Goal: Task Accomplishment & Management: Manage account settings

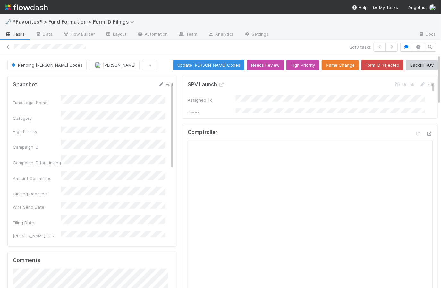
click at [18, 35] on span "Tasks" at bounding box center [15, 34] width 20 height 6
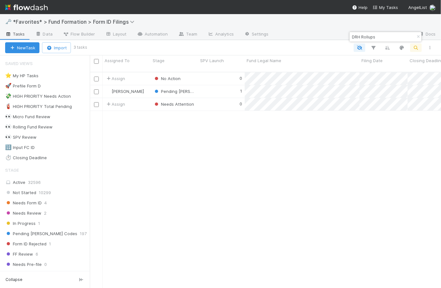
scroll to position [217, 346]
click at [418, 36] on icon "button" at bounding box center [418, 37] width 6 height 4
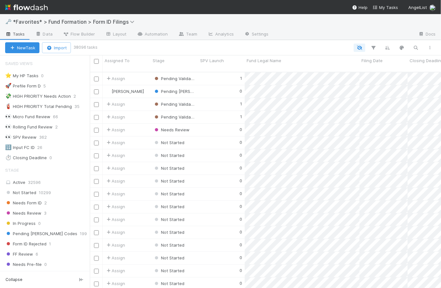
click at [39, 9] on img at bounding box center [26, 7] width 43 height 11
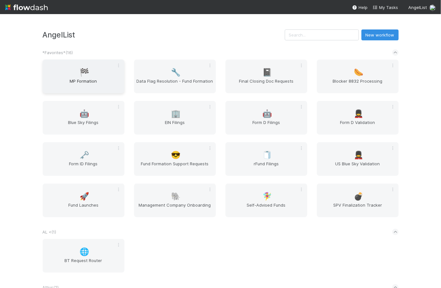
click at [96, 76] on div "🏁 MP Formation" at bounding box center [84, 77] width 82 height 34
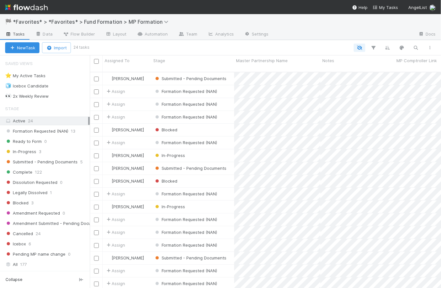
scroll to position [217, 346]
click at [56, 158] on span "Submitted - Pending Documents" at bounding box center [41, 162] width 72 height 8
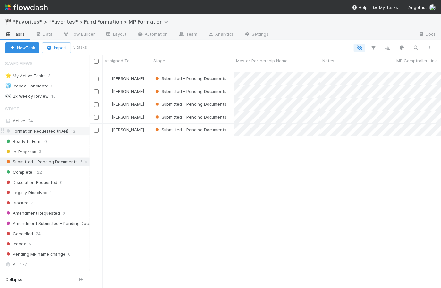
scroll to position [217, 346]
click at [52, 131] on span "Formation Requested (NAN)" at bounding box center [36, 131] width 63 height 8
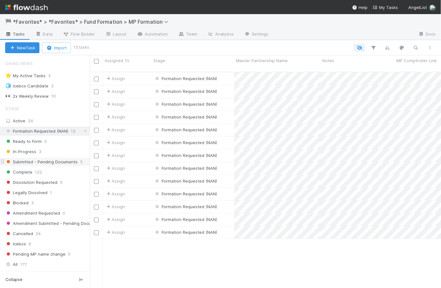
scroll to position [217, 346]
click at [54, 162] on span "Submitted - Pending Documents" at bounding box center [41, 162] width 72 height 8
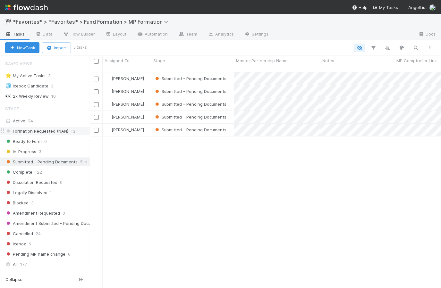
scroll to position [217, 346]
click at [60, 131] on span "Formation Requested (NAN)" at bounding box center [36, 131] width 63 height 8
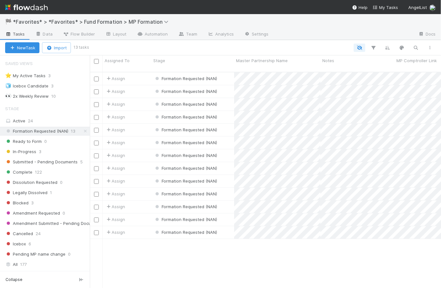
scroll to position [217, 346]
click at [39, 9] on img at bounding box center [26, 7] width 43 height 11
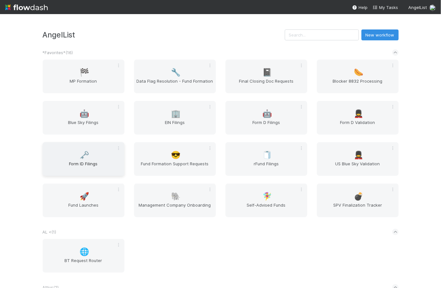
click at [104, 157] on div "🗝️ Form ID Filings" at bounding box center [84, 159] width 82 height 34
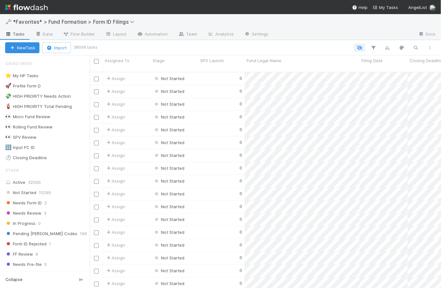
scroll to position [217, 346]
click at [32, 203] on span "Needs Form ID" at bounding box center [23, 203] width 37 height 8
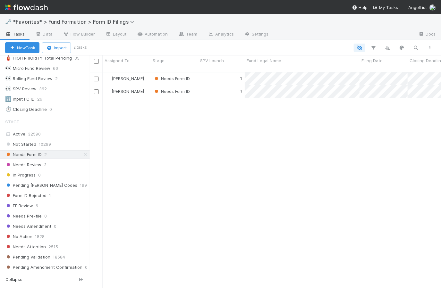
scroll to position [50, 0]
click at [82, 153] on icon at bounding box center [85, 153] width 6 height 4
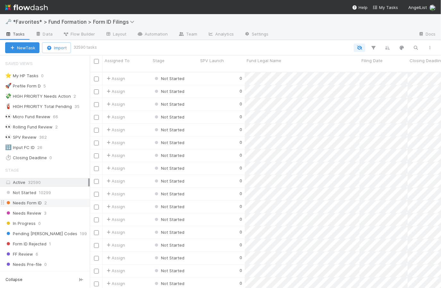
scroll to position [217, 346]
click at [72, 8] on nav "Help My Tasks AngelList" at bounding box center [220, 7] width 441 height 14
click at [36, 8] on img at bounding box center [26, 7] width 43 height 11
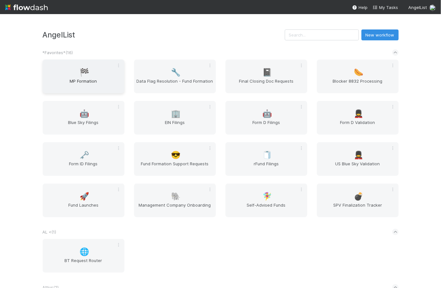
click at [94, 75] on div "🏁 MP Formation" at bounding box center [84, 77] width 82 height 34
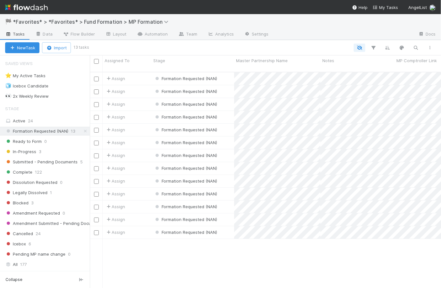
scroll to position [217, 346]
click at [54, 162] on span "Submitted - Pending Documents" at bounding box center [41, 162] width 72 height 8
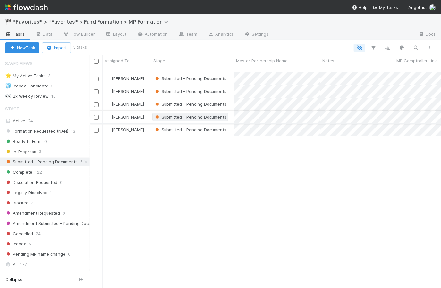
scroll to position [217, 346]
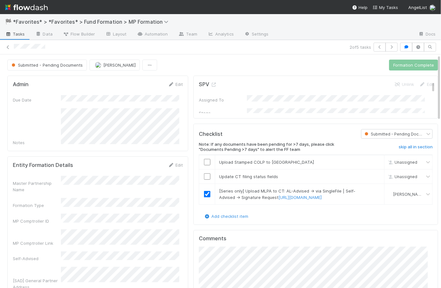
click at [190, 66] on div "Submitted - Pending Documents [PERSON_NAME] Formation Complete" at bounding box center [222, 65] width 430 height 11
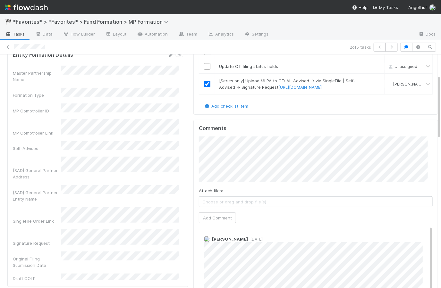
scroll to position [64, 0]
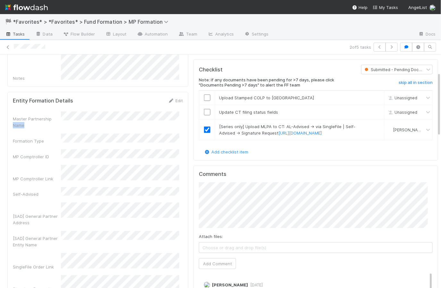
click at [60, 112] on div "Master Partnership Name" at bounding box center [98, 120] width 170 height 17
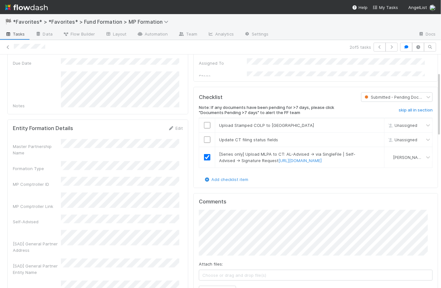
scroll to position [0, 0]
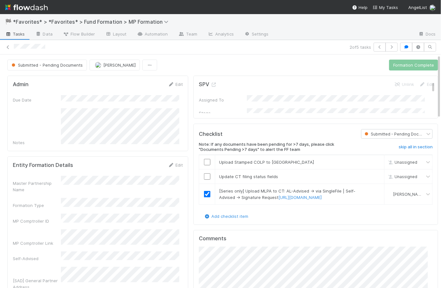
click at [186, 64] on div "Submitted - Pending Documents [PERSON_NAME] Formation Complete" at bounding box center [222, 65] width 430 height 11
click at [29, 9] on img at bounding box center [26, 7] width 43 height 11
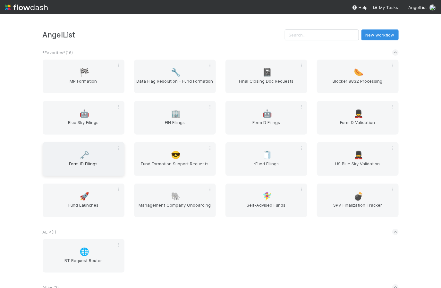
click at [91, 162] on span "Form ID Filings" at bounding box center [83, 167] width 77 height 13
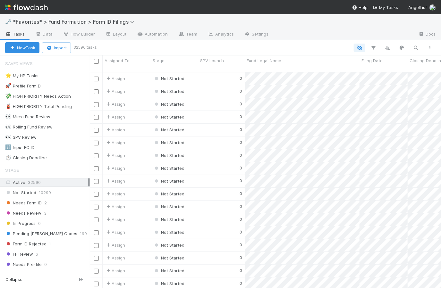
scroll to position [217, 346]
click at [48, 234] on span "Pending [PERSON_NAME] Codes" at bounding box center [41, 234] width 72 height 8
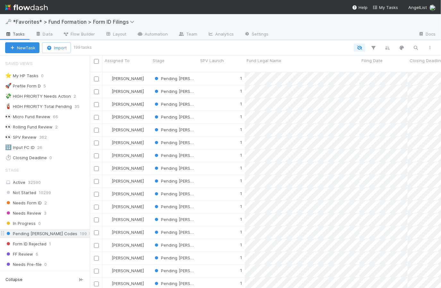
scroll to position [217, 346]
click at [219, 75] on div "1" at bounding box center [221, 78] width 46 height 12
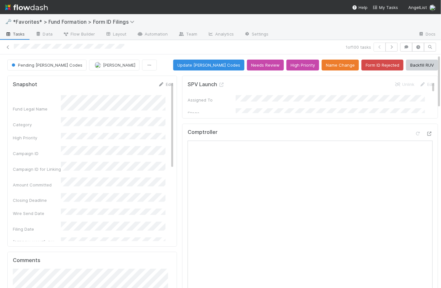
click at [167, 61] on div "Pending [PERSON_NAME] [PERSON_NAME] Update [PERSON_NAME] Codes Needs Review Hig…" at bounding box center [222, 65] width 430 height 11
click at [17, 33] on span "Tasks" at bounding box center [15, 34] width 20 height 6
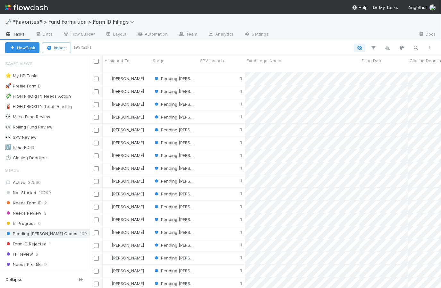
scroll to position [217, 346]
click at [87, 234] on icon at bounding box center [90, 234] width 6 height 4
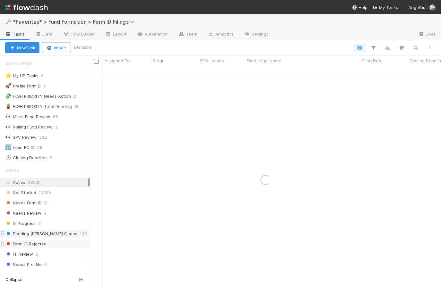
click at [50, 244] on span "1" at bounding box center [50, 244] width 2 height 8
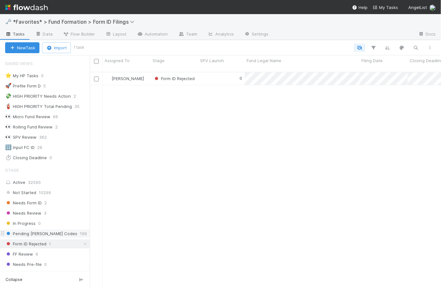
scroll to position [217, 346]
click at [220, 73] on div "0" at bounding box center [221, 78] width 46 height 12
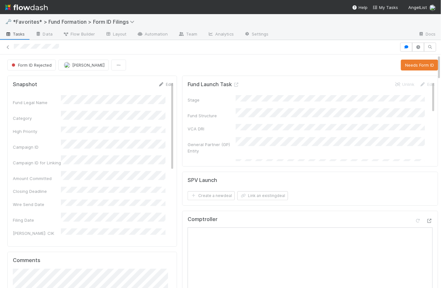
click at [171, 69] on div "Form ID Rejected [PERSON_NAME] Needs Form ID" at bounding box center [222, 65] width 430 height 11
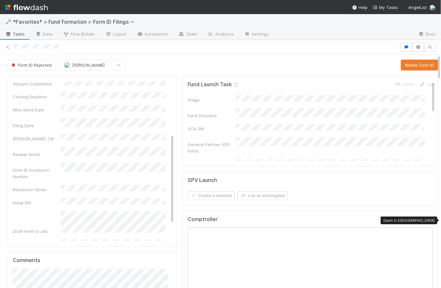
click at [426, 219] on icon at bounding box center [429, 221] width 6 height 4
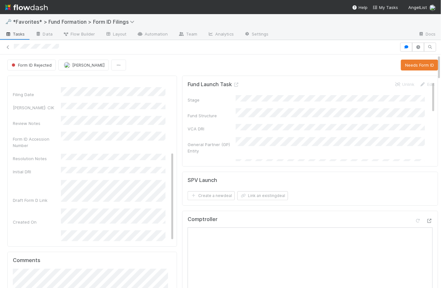
click at [177, 65] on div "Form ID Rejected [PERSON_NAME] Needs Form ID" at bounding box center [222, 65] width 430 height 11
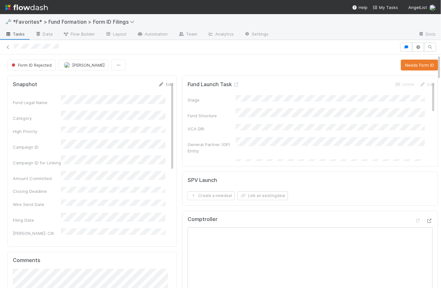
click at [187, 63] on div "Form ID Rejected [PERSON_NAME] Needs Form ID" at bounding box center [222, 65] width 430 height 11
click at [177, 68] on div "Form ID Rejected [PERSON_NAME] Needs Form ID" at bounding box center [222, 65] width 430 height 11
click at [18, 33] on span "Tasks" at bounding box center [15, 34] width 20 height 6
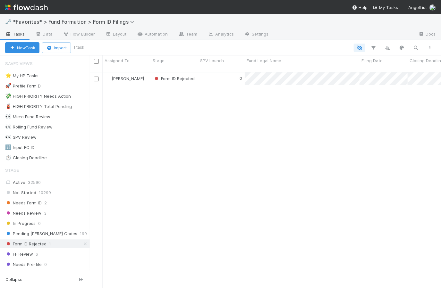
scroll to position [217, 346]
click at [82, 243] on icon at bounding box center [85, 244] width 6 height 4
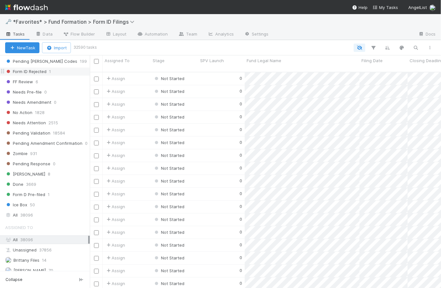
scroll to position [173, 0]
click at [31, 7] on img at bounding box center [26, 7] width 43 height 11
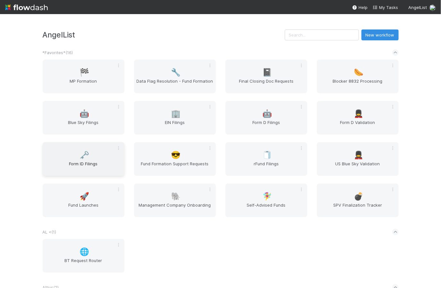
click at [98, 157] on div "🗝️ Form ID Filings" at bounding box center [84, 159] width 82 height 34
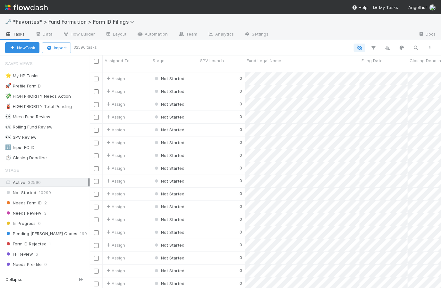
scroll to position [217, 346]
click at [417, 48] on icon "button" at bounding box center [415, 48] width 6 height 6
click at [379, 37] on input at bounding box center [382, 37] width 64 height 8
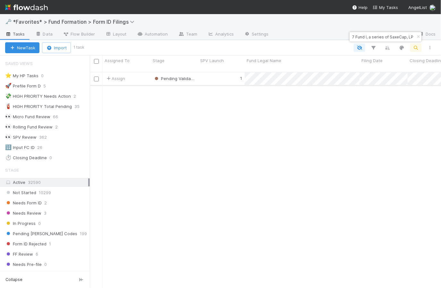
type input "CY-0617 Fund I, a series of SaxeCap, LP"
click at [211, 72] on div "1" at bounding box center [221, 78] width 46 height 12
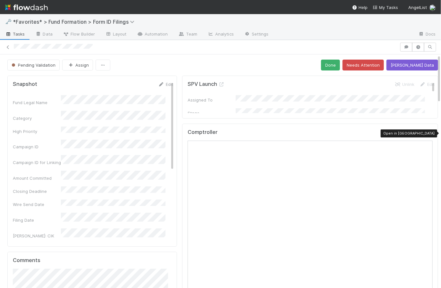
click at [426, 133] on icon at bounding box center [429, 134] width 6 height 4
click at [180, 49] on div at bounding box center [206, 47] width 384 height 7
click at [223, 35] on link "Analytics" at bounding box center [220, 34] width 37 height 10
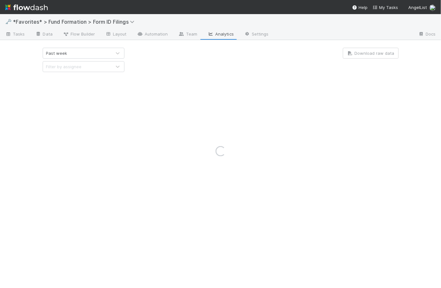
click at [119, 53] on div "Loading..." at bounding box center [220, 151] width 441 height 274
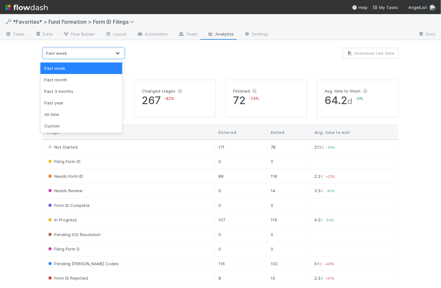
click at [116, 53] on icon at bounding box center [118, 53] width 4 height 2
click at [96, 82] on div "Past month" at bounding box center [81, 80] width 82 height 12
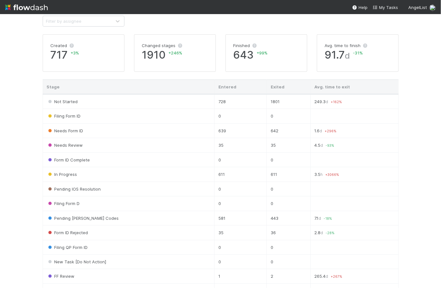
scroll to position [53, 0]
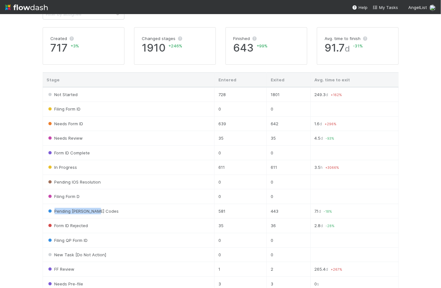
drag, startPoint x: 52, startPoint y: 210, endPoint x: 127, endPoint y: 208, distance: 75.0
click at [127, 208] on td "Pending [PERSON_NAME] Codes" at bounding box center [128, 211] width 171 height 14
click at [267, 205] on td "443" at bounding box center [288, 211] width 44 height 14
drag, startPoint x: 339, startPoint y: 210, endPoint x: 301, endPoint y: 210, distance: 38.1
click at [301, 210] on tr "Pending [PERSON_NAME] Codes 581 443 7.1 d -18 %" at bounding box center [220, 211] width 355 height 14
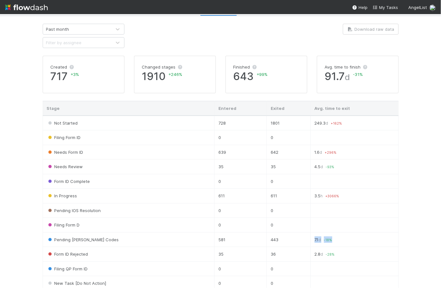
scroll to position [0, 0]
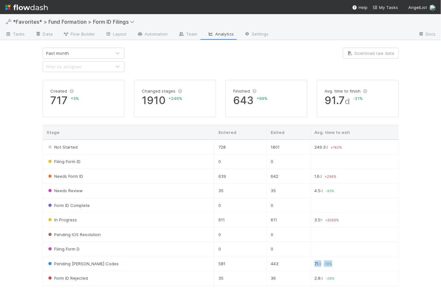
click at [36, 7] on img at bounding box center [26, 7] width 43 height 11
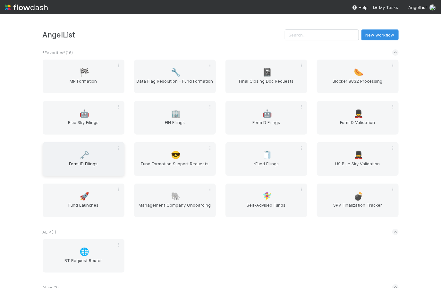
click at [91, 153] on div "🗝️ Form ID Filings" at bounding box center [84, 159] width 82 height 34
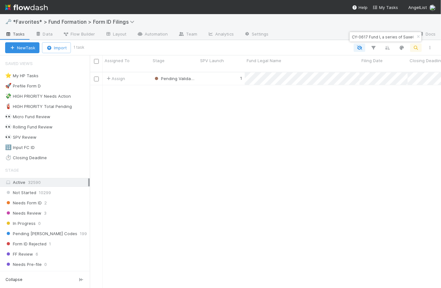
scroll to position [217, 346]
click at [417, 36] on icon "button" at bounding box center [418, 37] width 6 height 4
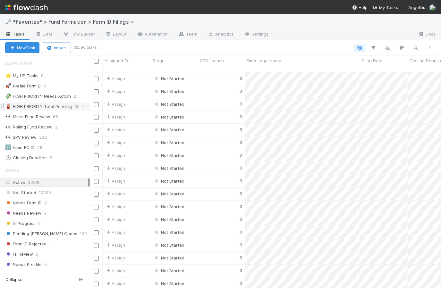
click at [64, 106] on div "🧯 HIGH PRIORITY Total Pending" at bounding box center [38, 107] width 67 height 8
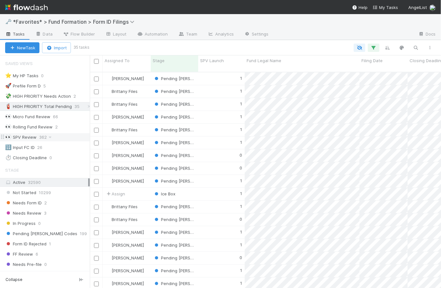
scroll to position [217, 346]
click at [27, 137] on div "👀 SPV Review" at bounding box center [20, 137] width 31 height 8
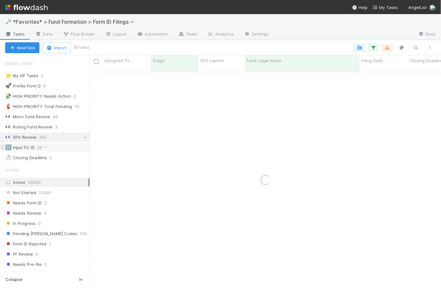
click at [28, 146] on div "🔢 Input FC ID" at bounding box center [19, 148] width 29 height 8
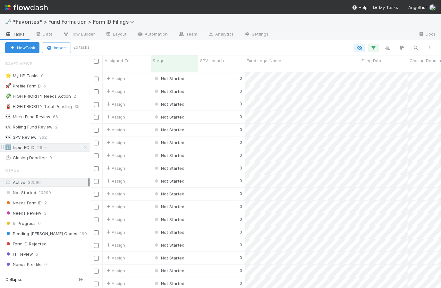
scroll to position [217, 346]
click at [204, 74] on div "0" at bounding box center [221, 78] width 46 height 12
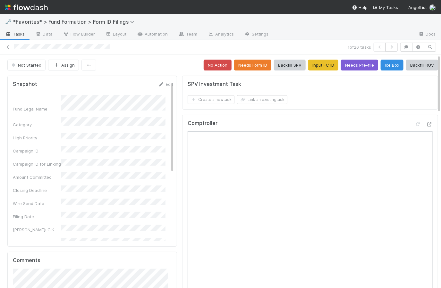
click at [172, 67] on div "Not Started Assign No Action Needs Form ID Backfill SPV Input FC ID Needs Pre-f…" at bounding box center [222, 65] width 430 height 11
click at [318, 67] on button "Input FC ID" at bounding box center [323, 65] width 30 height 11
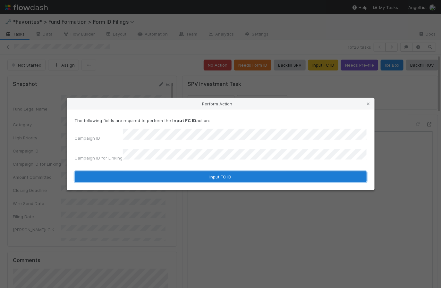
click at [240, 174] on button "Input FC ID" at bounding box center [221, 176] width 292 height 11
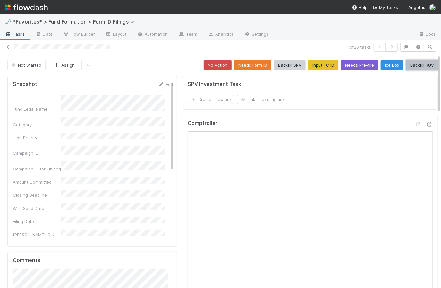
click at [419, 62] on button "Backfill RUV" at bounding box center [422, 65] width 32 height 11
click at [172, 60] on div "Not Started Assign No Action Needs Form ID Backfill SPV Input FC ID Needs Pre-f…" at bounding box center [222, 65] width 430 height 11
click at [388, 46] on icon "button" at bounding box center [391, 47] width 6 height 4
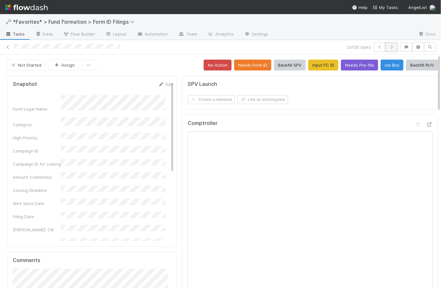
click at [388, 45] on icon "button" at bounding box center [391, 47] width 6 height 4
click at [153, 64] on div "Not Started Assign No Action Needs Form ID Backfill SPV Input FC ID Needs Pre-f…" at bounding box center [222, 65] width 430 height 11
drag, startPoint x: 43, startPoint y: 144, endPoint x: 11, endPoint y: 143, distance: 31.7
click at [11, 143] on div "Snapshot Edit Fund Legal Name Category High Priority Campaign ID Campaign ID fo…" at bounding box center [92, 161] width 170 height 171
click at [31, 148] on div "Campaign ID" at bounding box center [37, 151] width 48 height 6
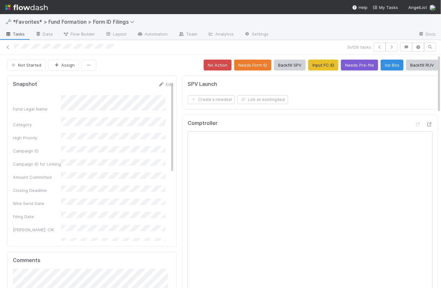
click at [19, 33] on span "Tasks" at bounding box center [15, 34] width 20 height 6
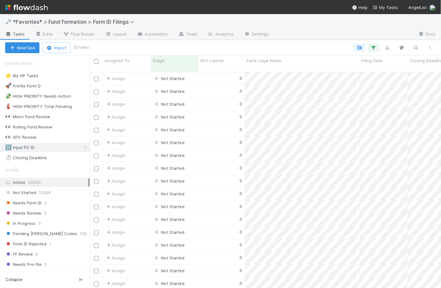
scroll to position [217, 346]
click at [28, 138] on div "👀 SPV Review" at bounding box center [20, 137] width 31 height 8
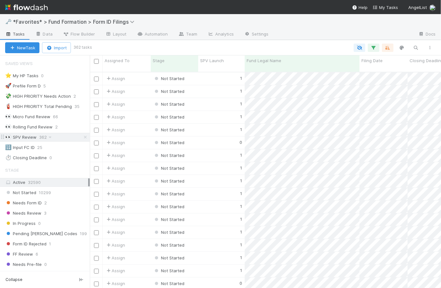
scroll to position [217, 346]
click at [217, 100] on div "1" at bounding box center [221, 104] width 46 height 12
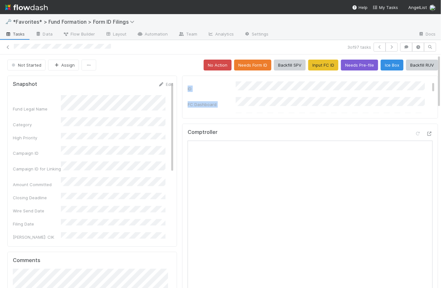
scroll to position [54, 0]
click at [244, 65] on button "Needs Form ID" at bounding box center [252, 65] width 37 height 11
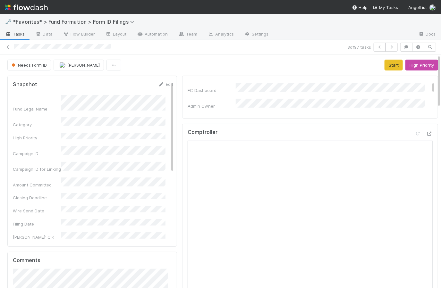
click at [244, 65] on div "Needs Form ID [PERSON_NAME] Start High Priority" at bounding box center [222, 65] width 430 height 11
click at [8, 46] on icon at bounding box center [8, 47] width 6 height 4
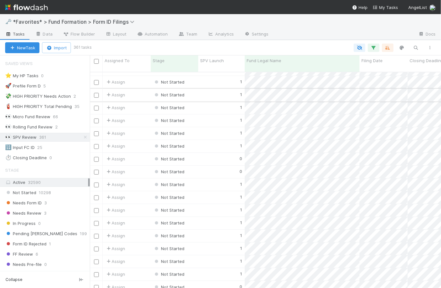
scroll to position [299, 0]
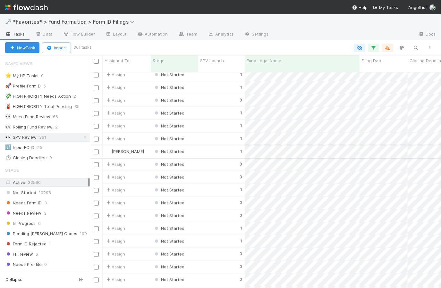
click at [217, 146] on div "1" at bounding box center [221, 152] width 46 height 12
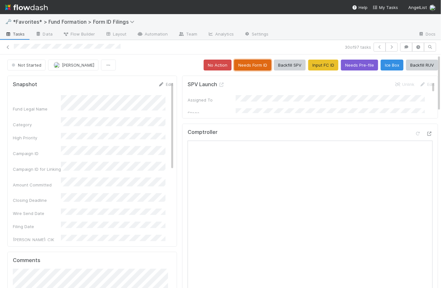
click at [253, 62] on button "Needs Form ID" at bounding box center [252, 65] width 37 height 11
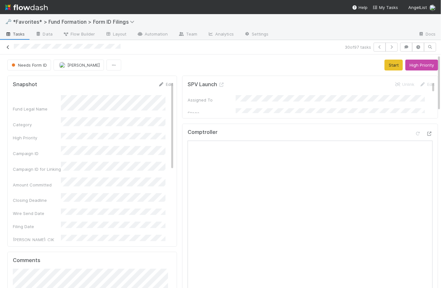
click at [7, 46] on icon at bounding box center [8, 47] width 6 height 4
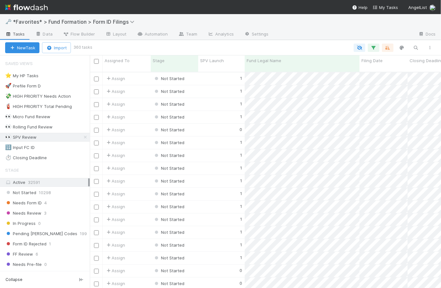
scroll to position [217, 346]
click at [375, 46] on icon "button" at bounding box center [373, 48] width 6 height 6
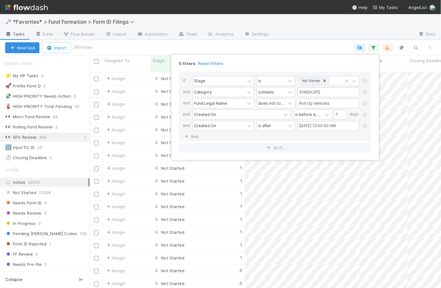
click at [335, 42] on div "5 filters Reset Filters If Stage is Not Started and Category contains SYNDICATE…" at bounding box center [220, 144] width 441 height 288
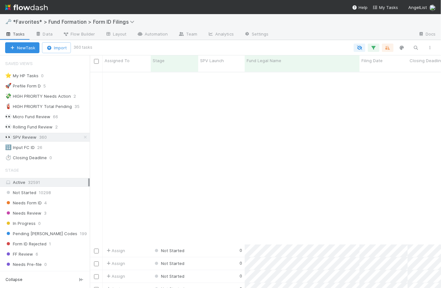
scroll to position [1027, 0]
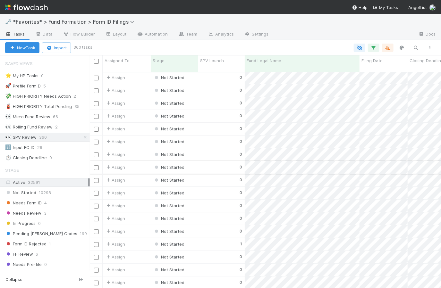
click at [208, 161] on div "0" at bounding box center [221, 167] width 46 height 12
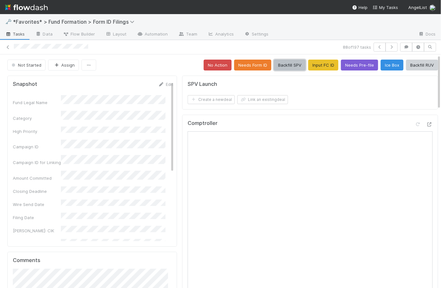
click at [280, 66] on button "Backfill SPV" at bounding box center [290, 65] width 32 height 11
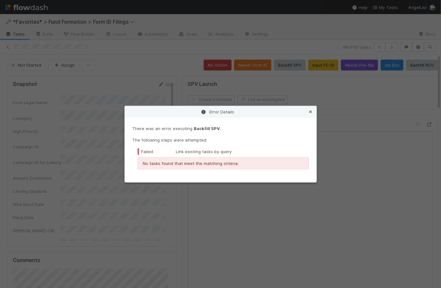
click at [312, 111] on icon at bounding box center [310, 112] width 6 height 4
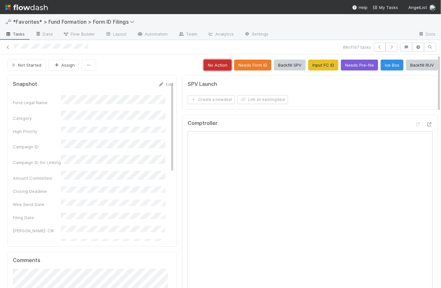
click at [209, 63] on button "No Action" at bounding box center [218, 65] width 28 height 11
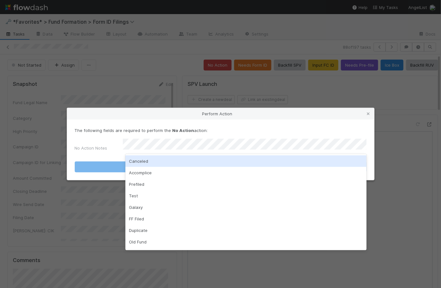
click at [168, 165] on div "Canceled" at bounding box center [245, 161] width 241 height 12
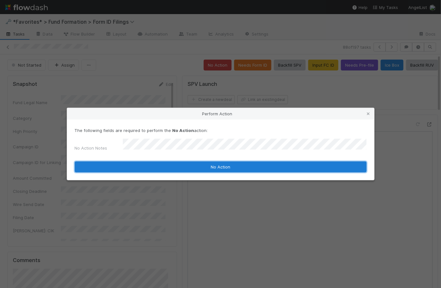
click at [225, 167] on button "No Action" at bounding box center [221, 167] width 292 height 11
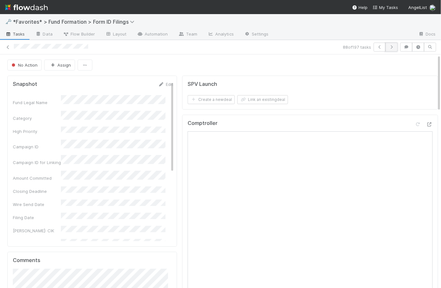
click at [389, 48] on icon "button" at bounding box center [391, 47] width 6 height 4
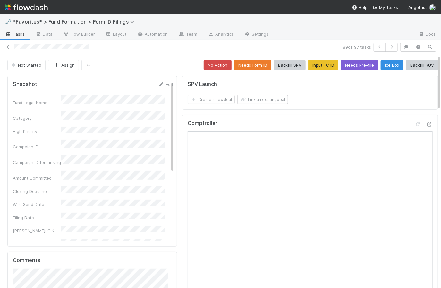
scroll to position [1, 0]
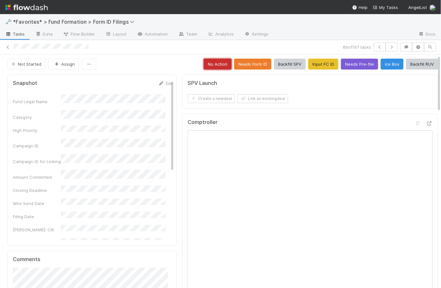
click at [212, 63] on button "No Action" at bounding box center [218, 64] width 28 height 11
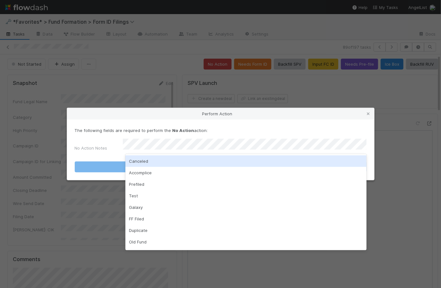
click at [187, 164] on div "Canceled" at bounding box center [245, 161] width 241 height 12
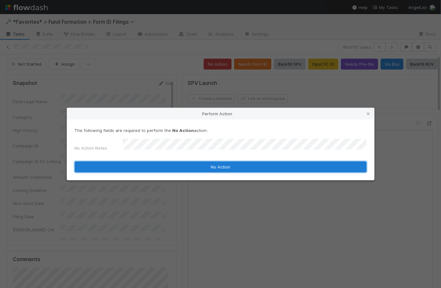
click at [227, 165] on button "No Action" at bounding box center [221, 167] width 292 height 11
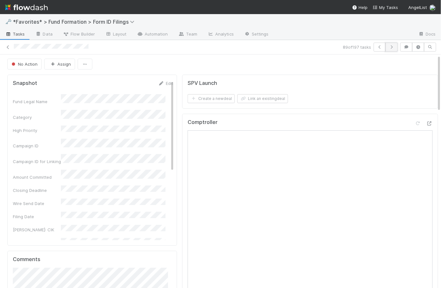
click at [391, 50] on button "button" at bounding box center [391, 47] width 12 height 9
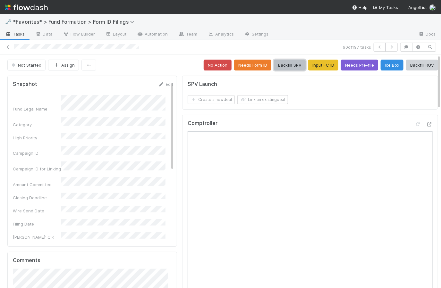
click at [281, 65] on button "Backfill SPV" at bounding box center [290, 65] width 32 height 11
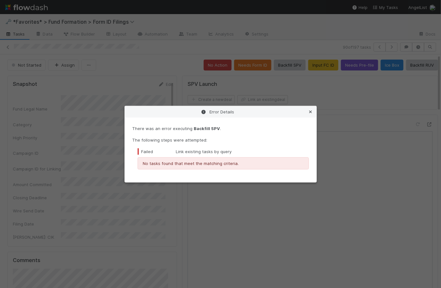
click at [312, 112] on icon at bounding box center [310, 112] width 6 height 4
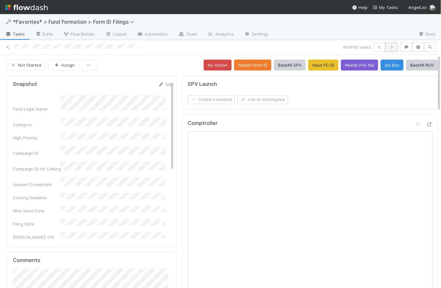
click at [389, 44] on button "button" at bounding box center [391, 47] width 12 height 9
click at [20, 35] on span "Tasks" at bounding box center [15, 34] width 20 height 6
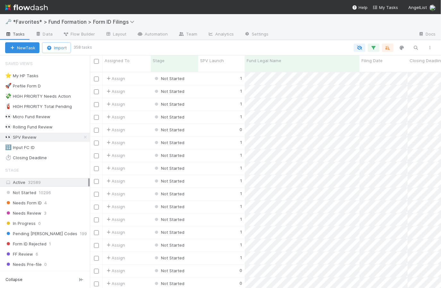
scroll to position [217, 346]
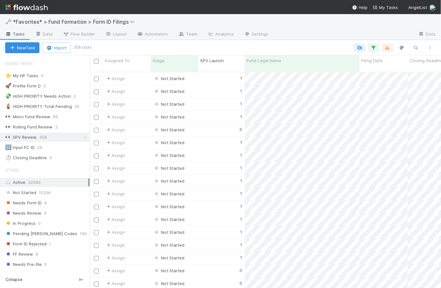
click at [389, 48] on icon "button" at bounding box center [387, 48] width 6 height 6
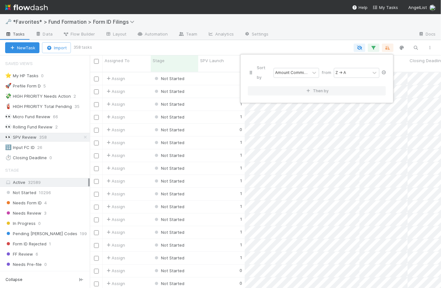
click at [383, 71] on icon at bounding box center [383, 73] width 6 height 4
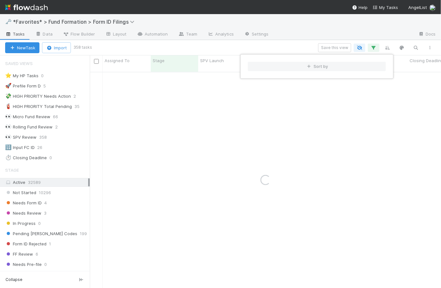
click at [293, 45] on div "Sort by" at bounding box center [220, 144] width 441 height 288
click at [294, 45] on div "Sort by" at bounding box center [220, 144] width 441 height 288
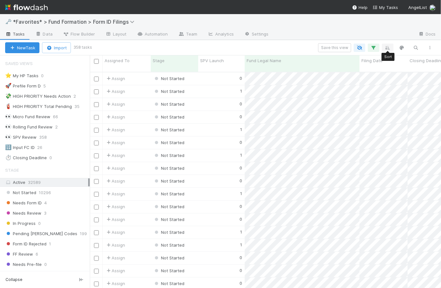
scroll to position [217, 346]
click at [387, 46] on icon "button" at bounding box center [387, 48] width 6 height 6
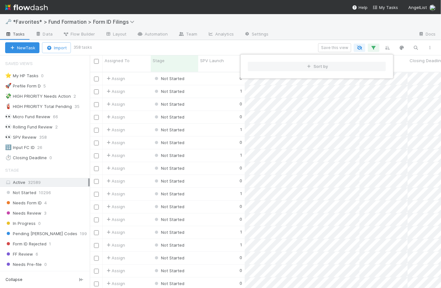
click at [284, 41] on div "Sort by" at bounding box center [220, 144] width 441 height 288
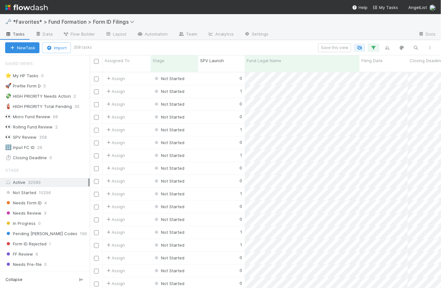
click at [225, 61] on div "SPV Launch" at bounding box center [221, 60] width 43 height 6
click at [230, 82] on div "Sort Higher → Lower" at bounding box center [236, 83] width 73 height 10
click at [198, 73] on div "1" at bounding box center [221, 78] width 46 height 12
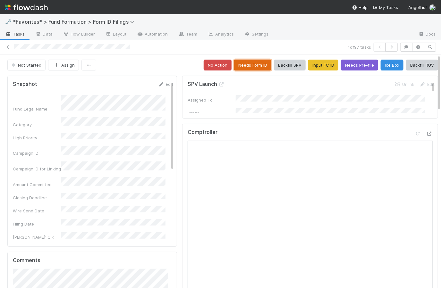
click at [249, 62] on button "Needs Form ID" at bounding box center [252, 65] width 37 height 11
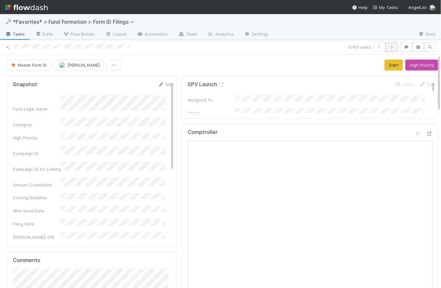
click at [390, 49] on icon "button" at bounding box center [391, 47] width 6 height 4
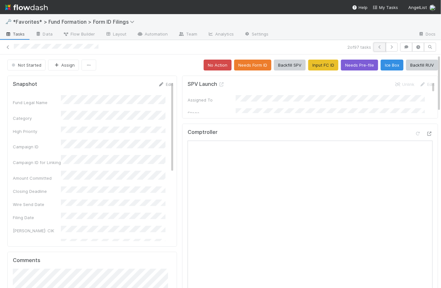
click at [376, 46] on icon "button" at bounding box center [379, 47] width 6 height 4
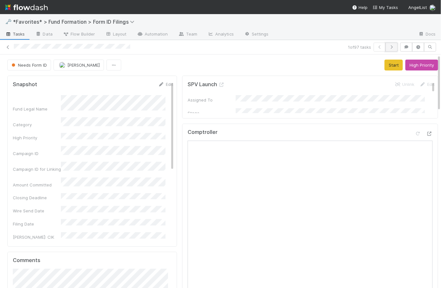
click at [389, 47] on icon "button" at bounding box center [391, 47] width 6 height 4
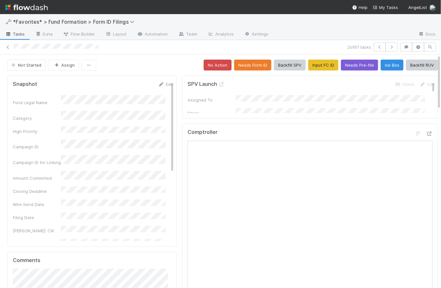
click at [169, 67] on div "Not Started Assign No Action Needs Form ID Backfill SPV Input FC ID Needs Pre-f…" at bounding box center [222, 65] width 430 height 11
click at [384, 64] on button "Ice Box" at bounding box center [391, 65] width 23 height 11
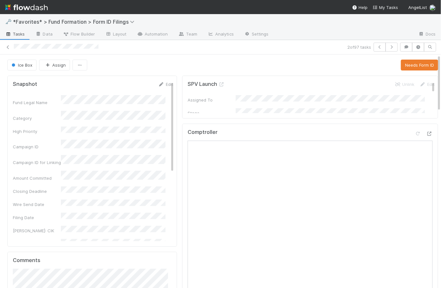
click at [176, 64] on div "Ice Box Assign Needs Form ID" at bounding box center [222, 65] width 430 height 11
click at [388, 47] on icon "button" at bounding box center [391, 47] width 6 height 4
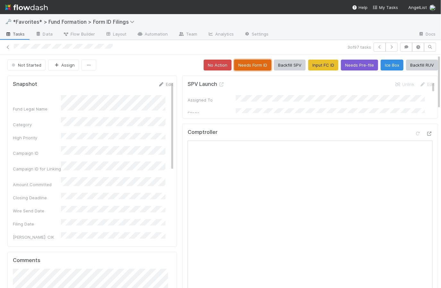
click at [246, 65] on button "Needs Form ID" at bounding box center [252, 65] width 37 height 11
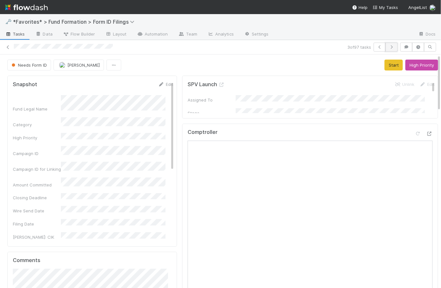
click at [389, 46] on icon "button" at bounding box center [391, 47] width 6 height 4
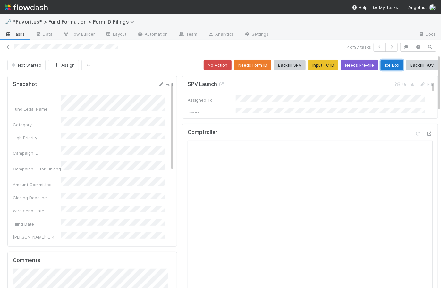
click at [385, 66] on button "Ice Box" at bounding box center [391, 65] width 23 height 11
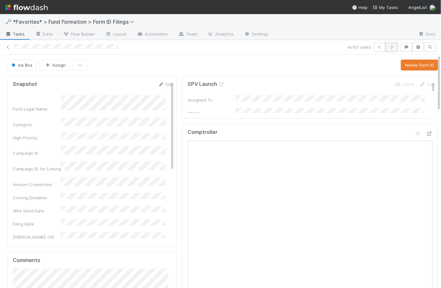
click at [388, 47] on icon "button" at bounding box center [391, 47] width 6 height 4
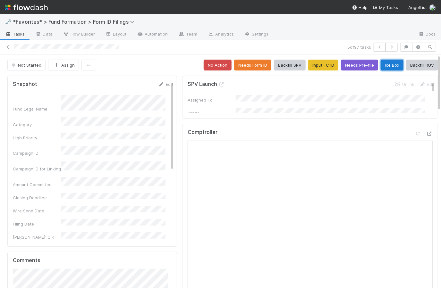
click at [385, 64] on button "Ice Box" at bounding box center [391, 65] width 23 height 11
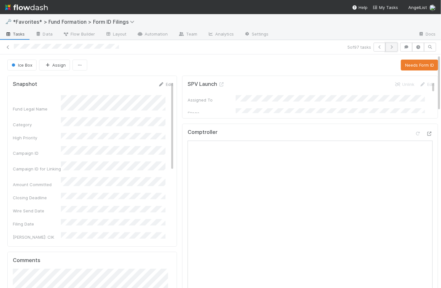
click at [388, 47] on icon "button" at bounding box center [391, 47] width 6 height 4
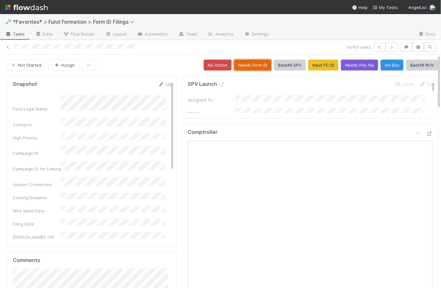
click at [253, 64] on button "Needs Form ID" at bounding box center [252, 65] width 37 height 11
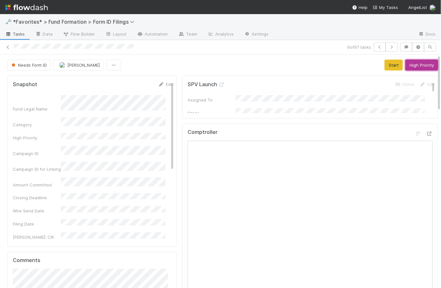
click at [427, 61] on button "High Priority" at bounding box center [421, 65] width 33 height 11
click at [172, 64] on div "Needs Form ID [PERSON_NAME] Start High Priority" at bounding box center [222, 65] width 430 height 11
click at [389, 46] on icon "button" at bounding box center [391, 47] width 6 height 4
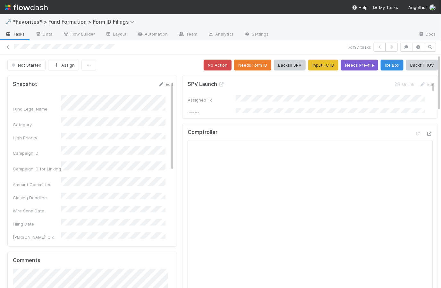
click at [179, 63] on div "Not Started Assign No Action Needs Form ID Backfill SPV Input FC ID Needs Pre-f…" at bounding box center [222, 65] width 430 height 11
click at [245, 62] on button "Needs Form ID" at bounding box center [252, 65] width 37 height 11
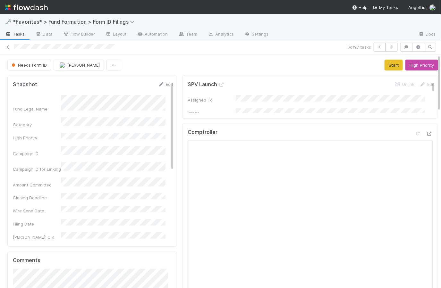
click at [175, 60] on div "Needs Form ID [PERSON_NAME] Start High Priority" at bounding box center [222, 65] width 430 height 11
click at [177, 66] on div "Needs Form ID [PERSON_NAME] Start High Priority" at bounding box center [222, 65] width 430 height 11
click at [392, 46] on button "button" at bounding box center [391, 47] width 12 height 9
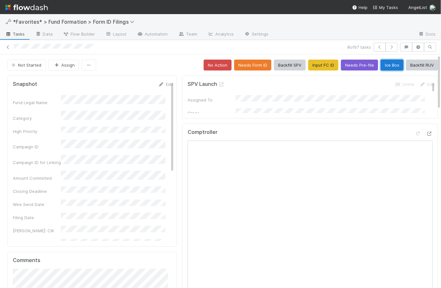
click at [385, 65] on button "Ice Box" at bounding box center [391, 65] width 23 height 11
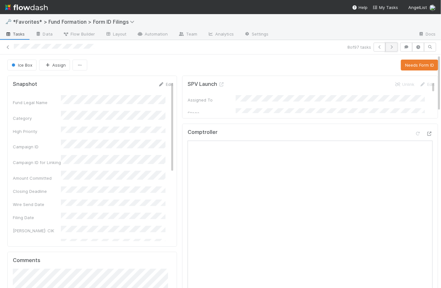
click at [389, 46] on icon "button" at bounding box center [391, 47] width 6 height 4
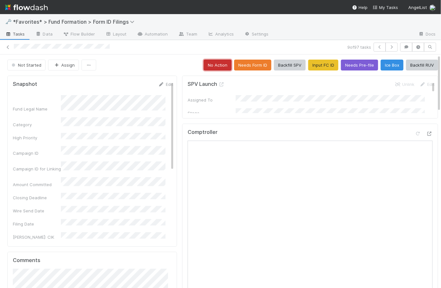
click at [212, 65] on button "No Action" at bounding box center [218, 65] width 28 height 11
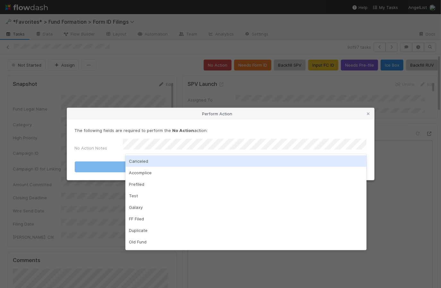
click at [163, 165] on div "Canceled" at bounding box center [245, 161] width 241 height 12
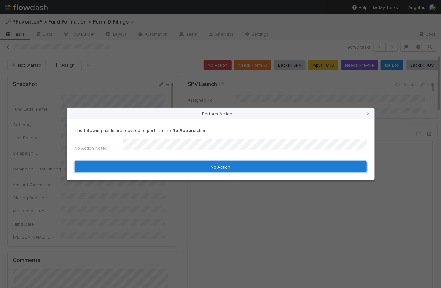
click at [225, 165] on button "No Action" at bounding box center [221, 167] width 292 height 11
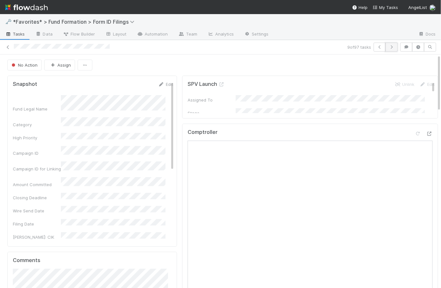
click at [389, 46] on icon "button" at bounding box center [391, 47] width 6 height 4
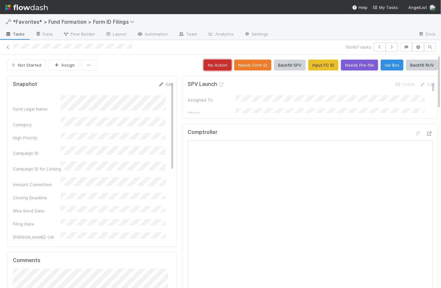
click at [205, 63] on button "No Action" at bounding box center [218, 65] width 28 height 11
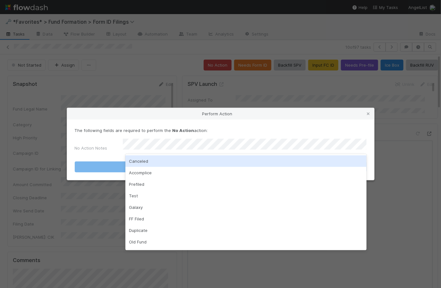
click at [173, 162] on div "Canceled" at bounding box center [245, 161] width 241 height 12
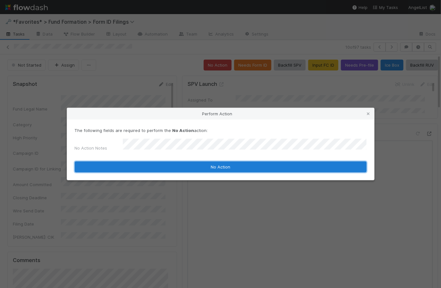
click at [220, 166] on button "No Action" at bounding box center [221, 167] width 292 height 11
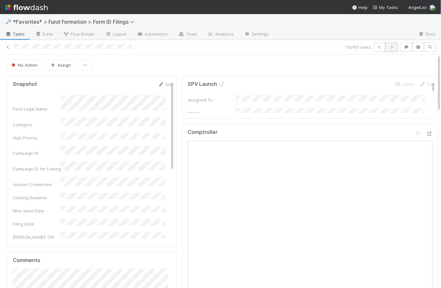
click at [390, 48] on icon "button" at bounding box center [391, 47] width 6 height 4
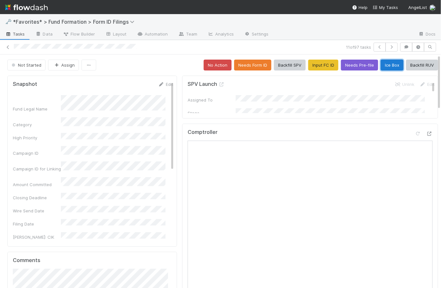
click at [385, 67] on button "Ice Box" at bounding box center [391, 65] width 23 height 11
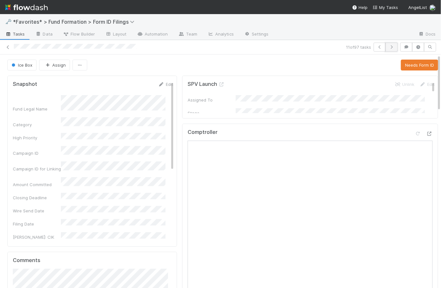
click at [388, 47] on icon "button" at bounding box center [391, 47] width 6 height 4
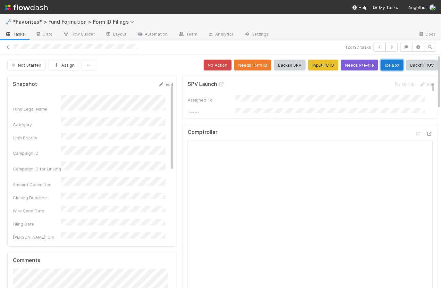
click at [381, 67] on button "Ice Box" at bounding box center [391, 65] width 23 height 11
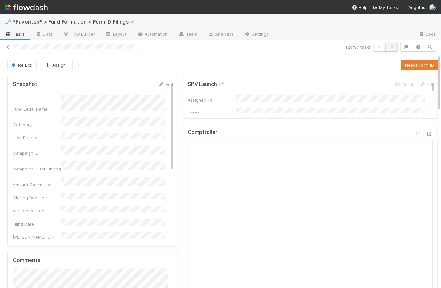
click at [387, 49] on button "button" at bounding box center [391, 47] width 12 height 9
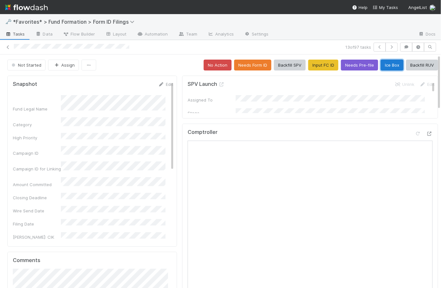
click at [386, 66] on button "Ice Box" at bounding box center [391, 65] width 23 height 11
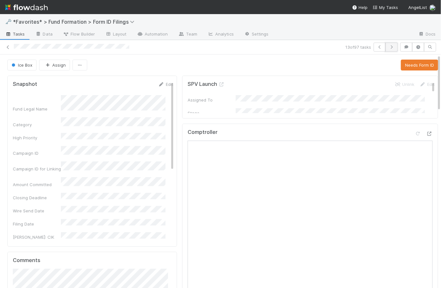
click at [389, 46] on icon "button" at bounding box center [391, 47] width 6 height 4
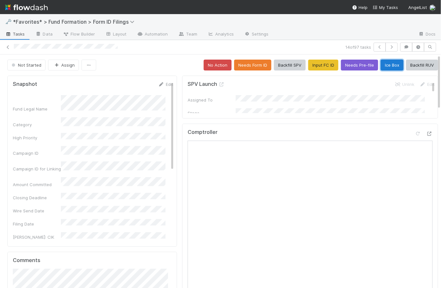
click at [389, 64] on button "Ice Box" at bounding box center [391, 65] width 23 height 11
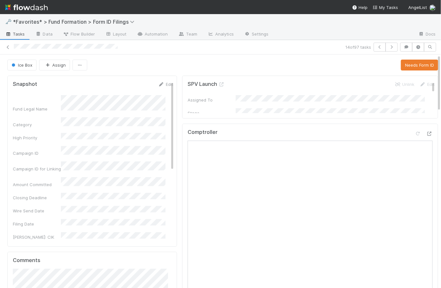
click at [74, 176] on div "Snapshot Edit Fund Legal Name Category High Priority Campaign ID Campaign ID fo…" at bounding box center [92, 161] width 170 height 171
click at [238, 67] on div "Ice Box Assign Needs Form ID" at bounding box center [222, 65] width 430 height 11
click at [39, 177] on div "Amount Committed" at bounding box center [93, 182] width 160 height 11
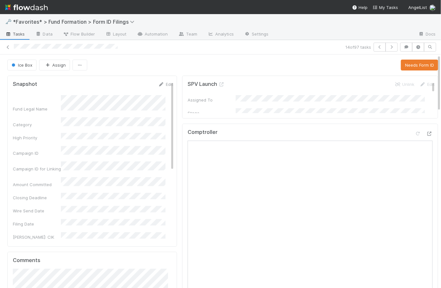
click at [39, 181] on div "Amount Committed" at bounding box center [37, 184] width 48 height 6
click at [39, 173] on div "Fund Legal Name Category High Priority Campaign ID Campaign ID for Linking Amou…" at bounding box center [93, 246] width 160 height 303
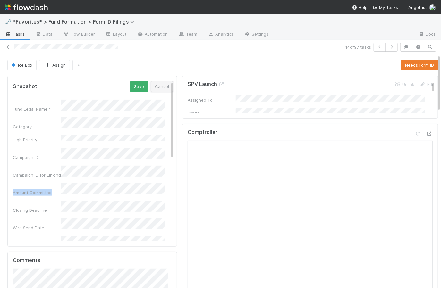
click at [158, 87] on button "Cancel" at bounding box center [162, 86] width 22 height 11
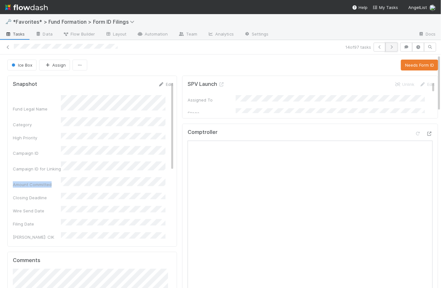
click at [391, 50] on button "button" at bounding box center [391, 47] width 12 height 9
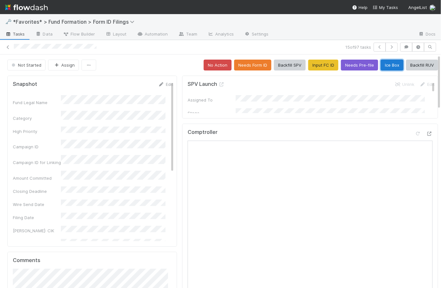
click at [380, 67] on button "Ice Box" at bounding box center [391, 65] width 23 height 11
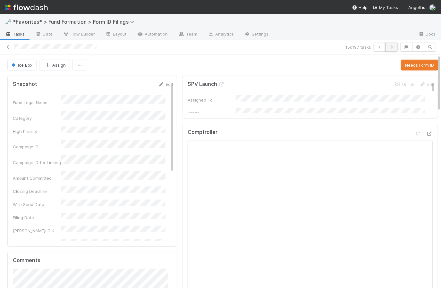
click at [388, 46] on icon "button" at bounding box center [391, 47] width 6 height 4
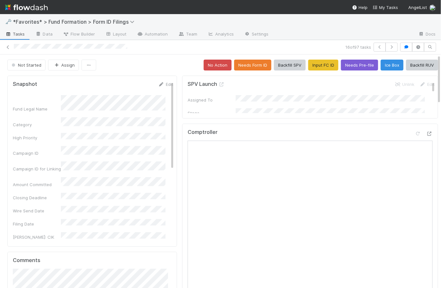
click at [21, 36] on span "Tasks" at bounding box center [15, 34] width 20 height 6
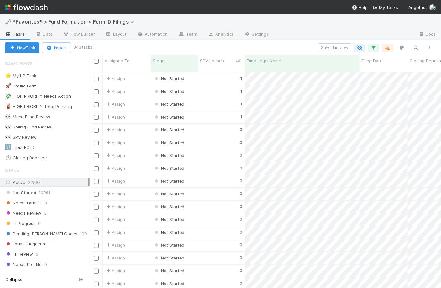
scroll to position [217, 346]
click at [209, 149] on div "0" at bounding box center [221, 155] width 46 height 12
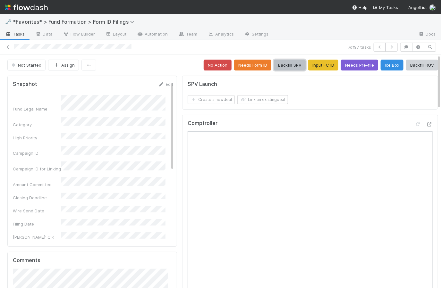
click at [288, 64] on button "Backfill SPV" at bounding box center [290, 65] width 32 height 11
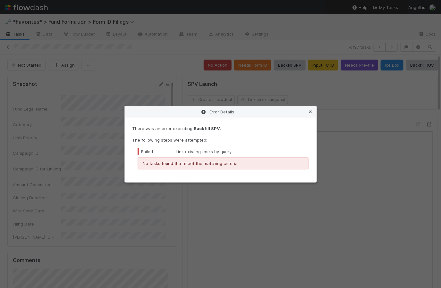
click at [310, 111] on icon at bounding box center [310, 112] width 6 height 4
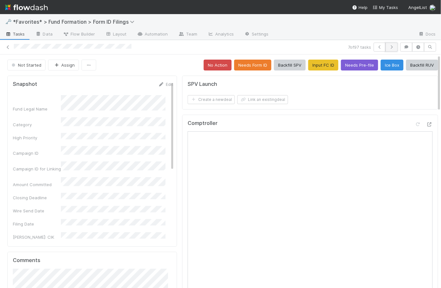
click at [388, 46] on icon "button" at bounding box center [391, 47] width 6 height 4
click at [287, 66] on button "Backfill SPV" at bounding box center [290, 65] width 32 height 11
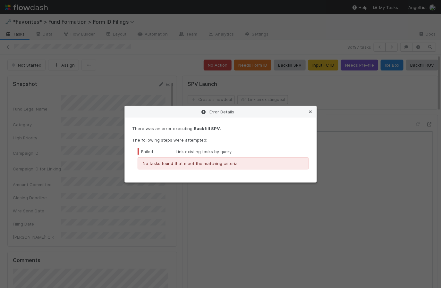
click at [311, 110] on icon at bounding box center [310, 112] width 6 height 4
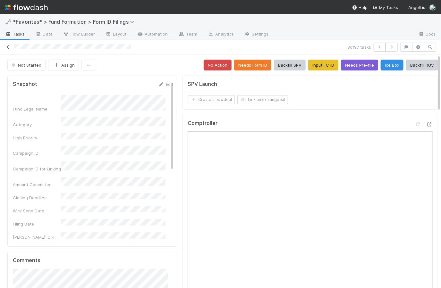
click at [6, 46] on icon at bounding box center [8, 47] width 6 height 4
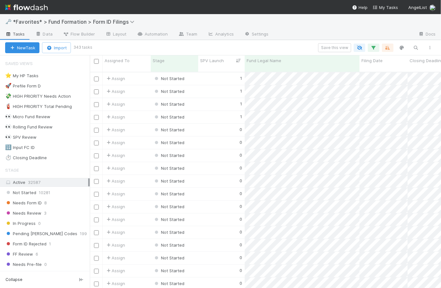
scroll to position [217, 346]
click at [21, 181] on div "Active 32587" at bounding box center [46, 183] width 83 height 8
click at [25, 137] on div "👀 SPV Review" at bounding box center [20, 137] width 31 height 8
click at [372, 49] on icon "button" at bounding box center [373, 48] width 6 height 6
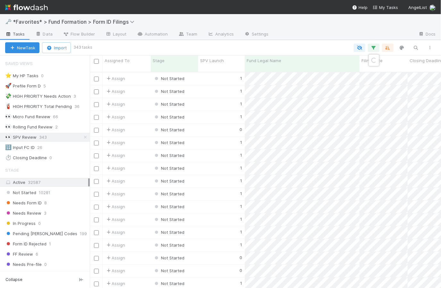
click at [320, 42] on div "Loading..." at bounding box center [220, 144] width 441 height 288
click at [331, 48] on div at bounding box center [264, 48] width 346 height 8
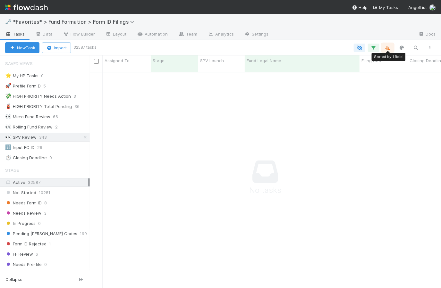
click at [387, 50] on icon "button" at bounding box center [387, 48] width 6 height 6
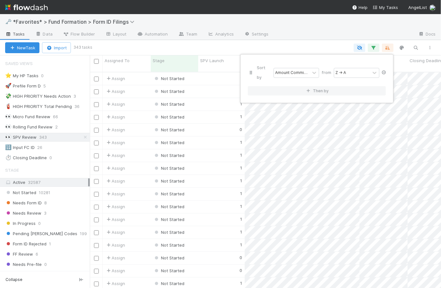
click at [383, 71] on icon at bounding box center [383, 73] width 6 height 4
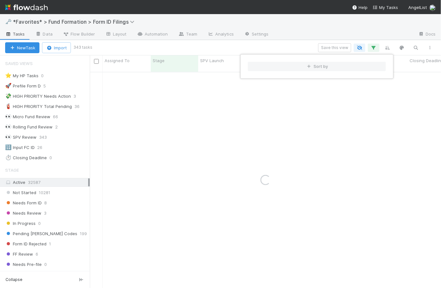
click at [287, 43] on div "Sort by" at bounding box center [220, 144] width 441 height 288
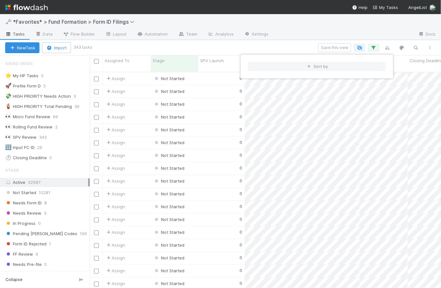
scroll to position [217, 346]
click at [239, 47] on div "Sort by" at bounding box center [220, 144] width 441 height 288
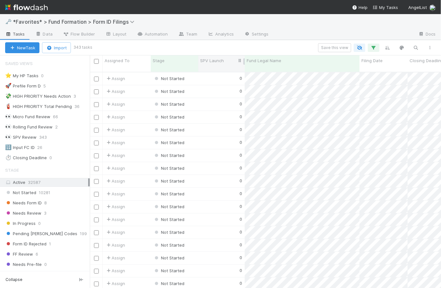
click at [212, 60] on span "SPV Launch" at bounding box center [212, 60] width 24 height 6
click at [230, 84] on div "Sort Higher → Lower" at bounding box center [236, 83] width 73 height 10
click at [336, 47] on button "Save this view" at bounding box center [334, 47] width 33 height 9
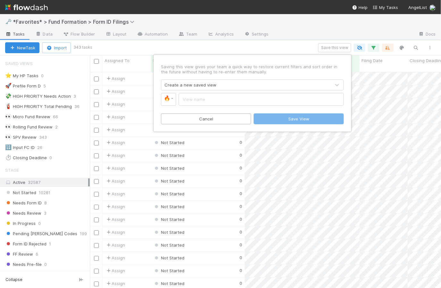
click at [203, 85] on div "Create a new saved view" at bounding box center [190, 85] width 52 height 6
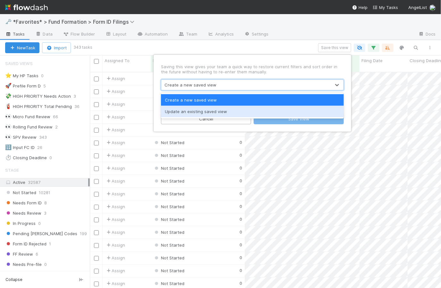
click at [204, 111] on div "Update an existing saved view" at bounding box center [252, 112] width 183 height 12
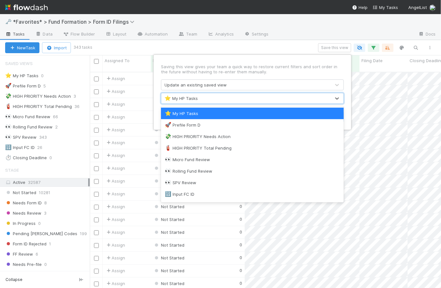
click at [205, 97] on div "⭐ My HP Tasks" at bounding box center [245, 98] width 169 height 10
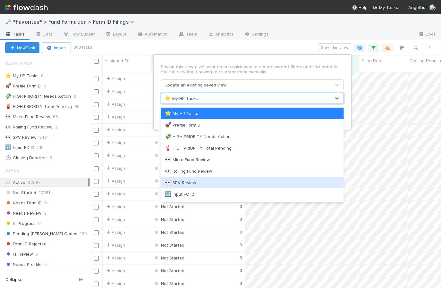
click at [205, 181] on div "👀 SPV Review" at bounding box center [252, 182] width 175 height 6
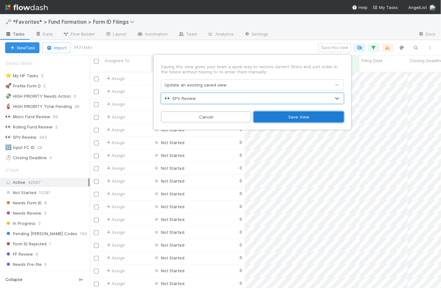
click at [298, 118] on button "Save View" at bounding box center [299, 117] width 90 height 11
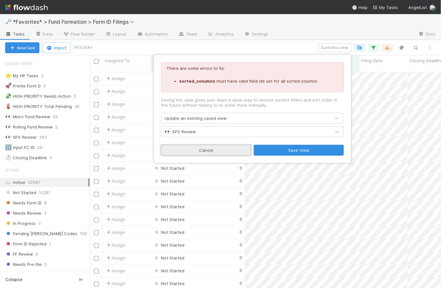
click at [215, 153] on button "Cancel" at bounding box center [206, 150] width 90 height 11
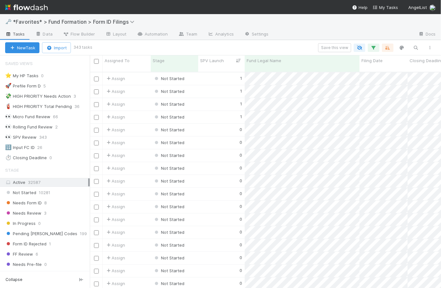
click at [259, 51] on div "Save this view" at bounding box center [264, 47] width 346 height 9
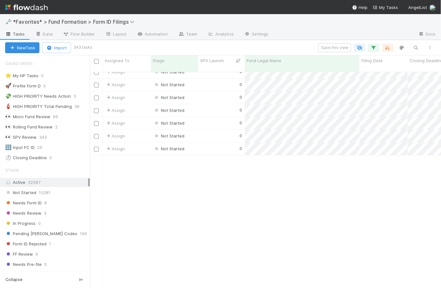
scroll to position [618, 0]
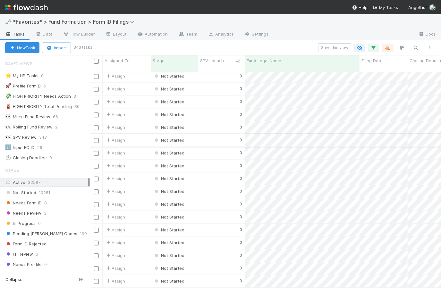
click at [214, 135] on div "0" at bounding box center [221, 140] width 46 height 12
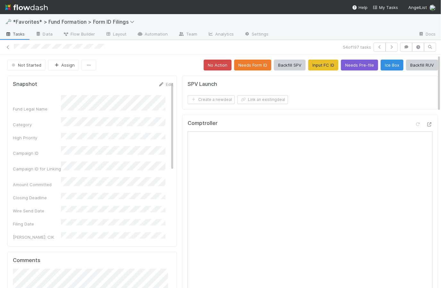
click at [170, 64] on div "Not Started Assign No Action Needs Form ID Backfill SPV Input FC ID Needs Pre-f…" at bounding box center [222, 65] width 430 height 11
click at [174, 62] on div "Not Started Assign No Action Needs Form ID Backfill SPV Input FC ID Needs Pre-f…" at bounding box center [222, 65] width 430 height 11
click at [388, 47] on icon "button" at bounding box center [391, 47] width 6 height 4
click at [392, 47] on button "button" at bounding box center [391, 47] width 12 height 9
click at [286, 67] on button "Backfill SPV" at bounding box center [290, 65] width 32 height 11
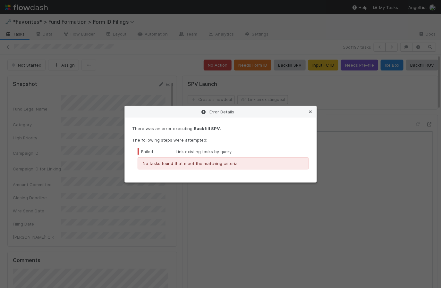
click at [311, 112] on icon at bounding box center [310, 112] width 6 height 4
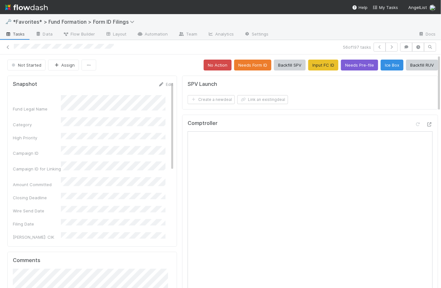
click at [149, 68] on div "Not Started Assign No Action Needs Form ID Backfill SPV Input FC ID Needs Pre-f…" at bounding box center [222, 65] width 430 height 11
click at [217, 69] on button "No Action" at bounding box center [218, 65] width 28 height 11
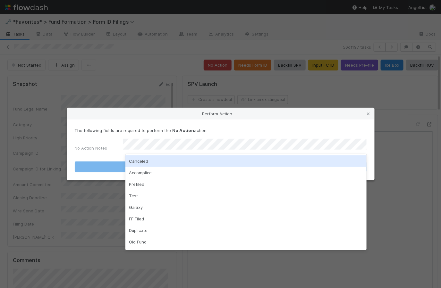
click at [159, 163] on div "Canceled" at bounding box center [245, 161] width 241 height 12
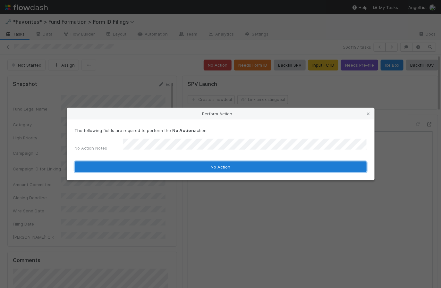
click at [226, 165] on button "No Action" at bounding box center [221, 167] width 292 height 11
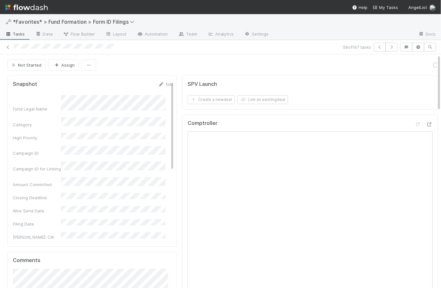
click at [164, 68] on div "Not Started Assign Loading..." at bounding box center [222, 65] width 430 height 11
click at [8, 45] on icon at bounding box center [8, 47] width 6 height 4
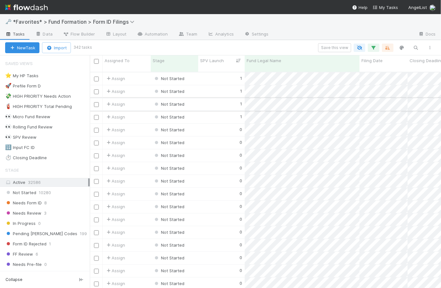
scroll to position [217, 346]
click at [96, 128] on input "checkbox" at bounding box center [96, 130] width 5 height 5
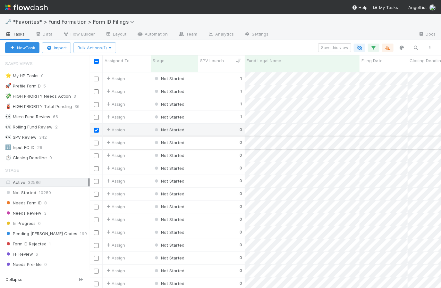
click at [97, 141] on input "checkbox" at bounding box center [96, 143] width 5 height 5
click at [96, 154] on input "checkbox" at bounding box center [96, 156] width 5 height 5
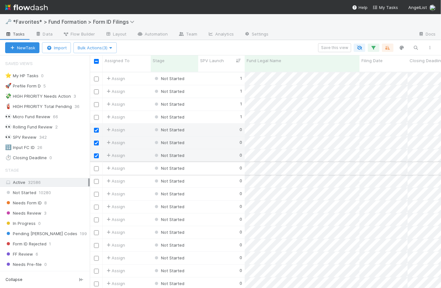
click at [97, 166] on input "checkbox" at bounding box center [96, 168] width 5 height 5
click at [96, 179] on input "checkbox" at bounding box center [96, 181] width 5 height 5
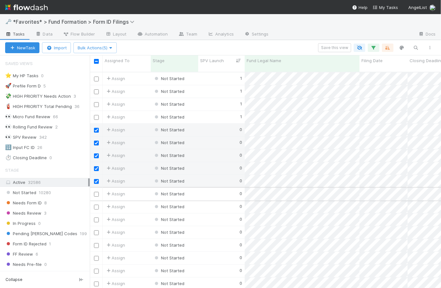
click at [96, 192] on input "checkbox" at bounding box center [96, 194] width 5 height 5
click at [97, 205] on input "checkbox" at bounding box center [96, 207] width 5 height 5
click at [97, 218] on input "checkbox" at bounding box center [96, 220] width 5 height 5
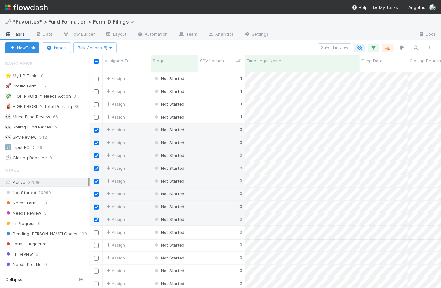
click at [96, 230] on input "checkbox" at bounding box center [96, 232] width 5 height 5
click at [96, 243] on input "checkbox" at bounding box center [96, 245] width 5 height 5
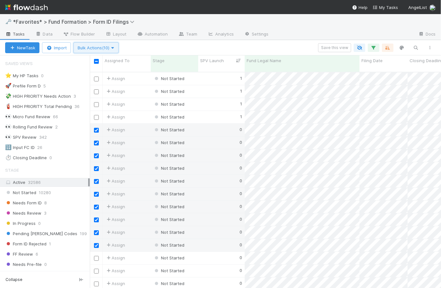
click at [114, 50] on button "Bulk Actions (10)" at bounding box center [95, 47] width 45 height 11
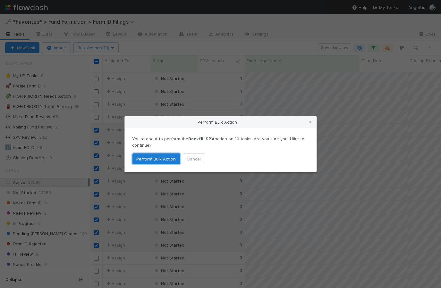
click at [153, 159] on button "Perform Bulk Action" at bounding box center [156, 159] width 48 height 11
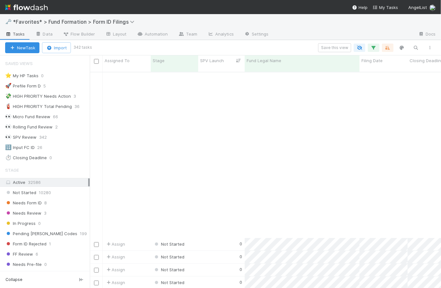
scroll to position [1311, 0]
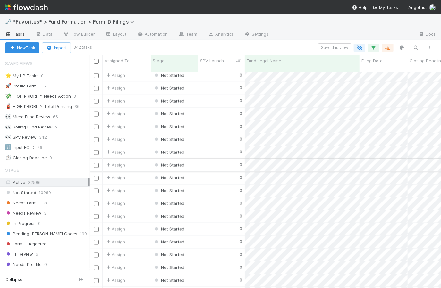
click at [218, 162] on div "0" at bounding box center [221, 165] width 46 height 12
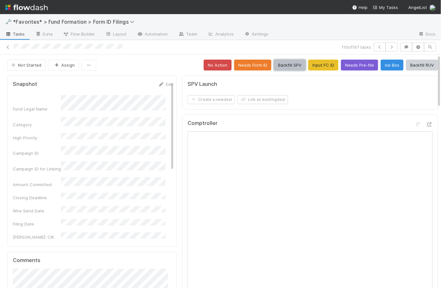
click at [287, 62] on button "Backfill SPV" at bounding box center [290, 65] width 32 height 11
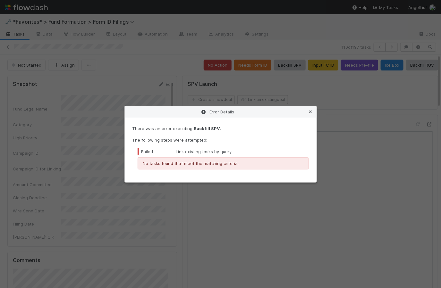
click at [312, 111] on icon at bounding box center [310, 112] width 6 height 4
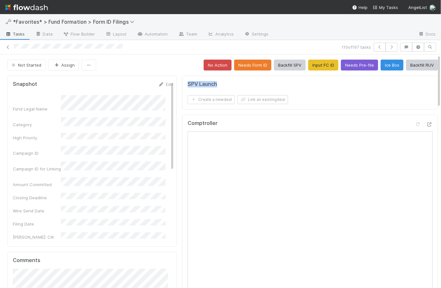
drag, startPoint x: 214, startPoint y: 84, endPoint x: 180, endPoint y: 82, distance: 34.4
click at [182, 82] on div "SPV Launch Create a new deal Link an existing deal" at bounding box center [310, 93] width 256 height 34
click at [165, 65] on div "Not Started Assign No Action Needs Form ID Backfill SPV Input FC ID Needs Pre-f…" at bounding box center [222, 65] width 430 height 11
click at [8, 44] on link at bounding box center [8, 47] width 6 height 6
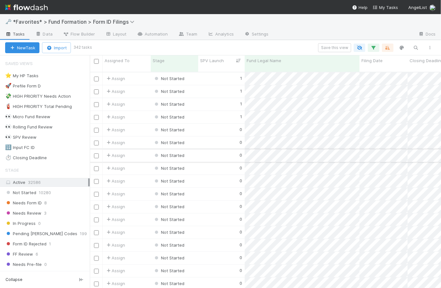
scroll to position [217, 346]
click at [29, 136] on div "👀 SPV Review" at bounding box center [20, 137] width 31 height 8
click at [220, 60] on span "SPV Launch" at bounding box center [212, 60] width 24 height 6
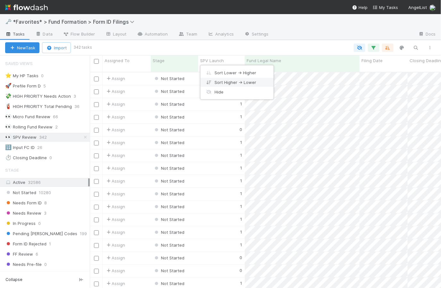
click at [230, 84] on div "Sort Higher → Lower" at bounding box center [236, 83] width 73 height 10
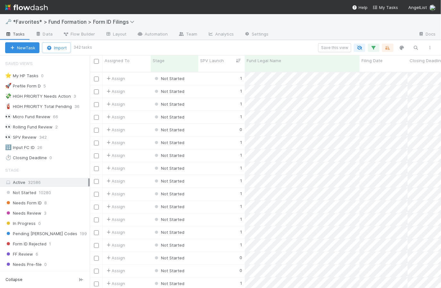
scroll to position [217, 346]
click at [386, 46] on icon "button" at bounding box center [387, 48] width 6 height 6
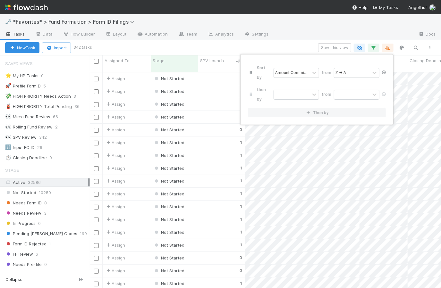
click at [384, 71] on icon at bounding box center [383, 73] width 6 height 4
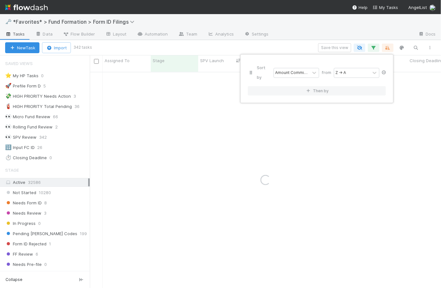
click at [384, 71] on icon at bounding box center [383, 73] width 6 height 4
click at [299, 47] on div "Sort by" at bounding box center [220, 144] width 441 height 288
click at [299, 46] on div "Sort by" at bounding box center [220, 144] width 441 height 288
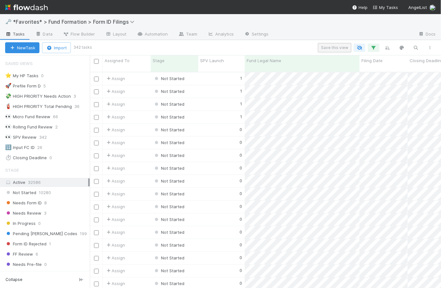
click at [336, 47] on button "Save this view" at bounding box center [334, 47] width 33 height 9
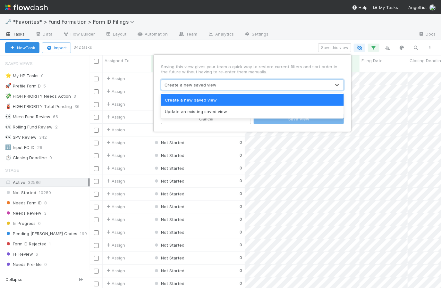
click at [249, 84] on div "Create a new saved view" at bounding box center [245, 85] width 169 height 10
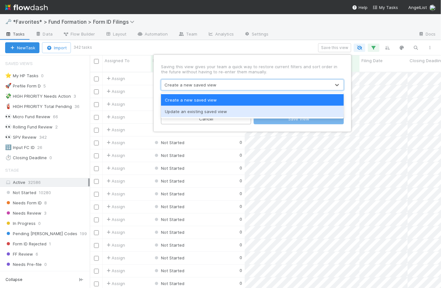
click at [209, 113] on div "Update an existing saved view" at bounding box center [252, 112] width 183 height 12
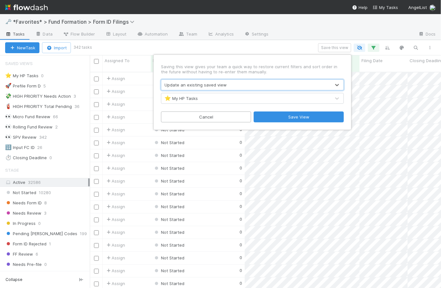
click at [212, 99] on div "⭐ My HP Tasks" at bounding box center [245, 98] width 169 height 10
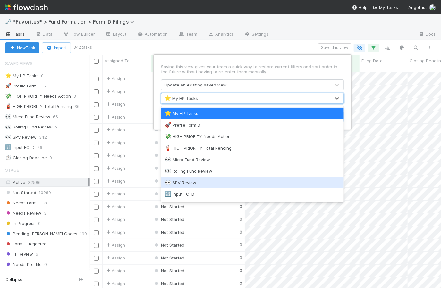
click at [212, 182] on div "👀 SPV Review" at bounding box center [252, 182] width 175 height 6
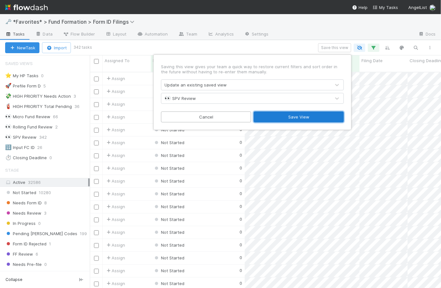
click at [316, 116] on button "Save View" at bounding box center [299, 117] width 90 height 11
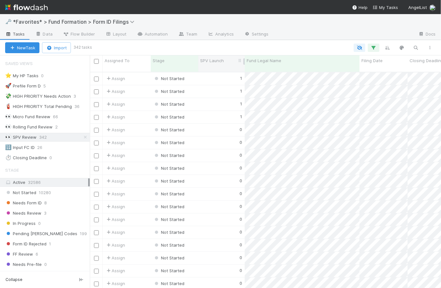
click at [213, 61] on span "SPV Launch" at bounding box center [212, 60] width 24 height 6
click at [225, 82] on div "Sort Higher → Lower" at bounding box center [236, 83] width 73 height 10
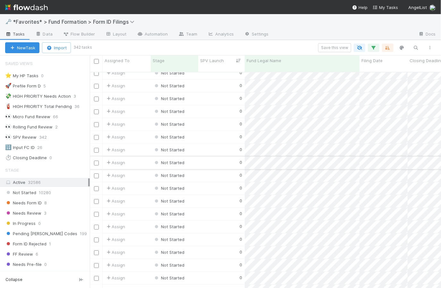
click at [205, 157] on div "0" at bounding box center [221, 163] width 46 height 12
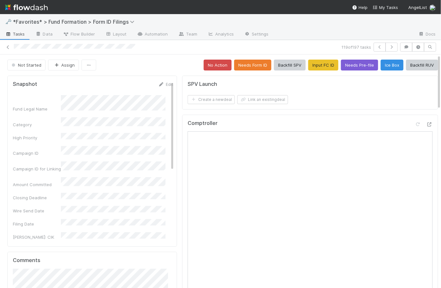
click at [151, 63] on div "Not Started Assign No Action Needs Form ID Backfill SPV Input FC ID Needs Pre-f…" at bounding box center [222, 65] width 430 height 11
click at [8, 46] on icon at bounding box center [8, 47] width 6 height 4
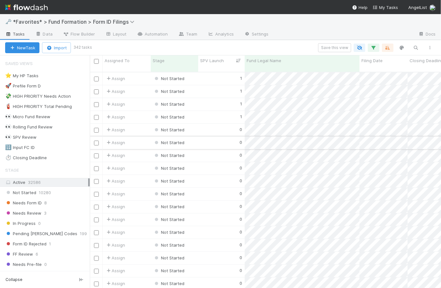
scroll to position [217, 346]
click at [226, 74] on div "1" at bounding box center [221, 78] width 46 height 12
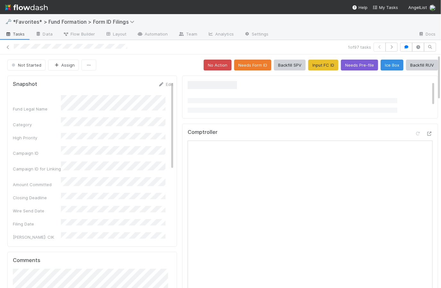
click at [177, 60] on div "Not Started Assign No Action Needs Form ID Backfill SPV Input FC ID Needs Pre-f…" at bounding box center [222, 65] width 430 height 11
drag, startPoint x: 386, startPoint y: 66, endPoint x: 394, endPoint y: 51, distance: 16.5
click at [386, 66] on button "Ice Box" at bounding box center [391, 65] width 23 height 11
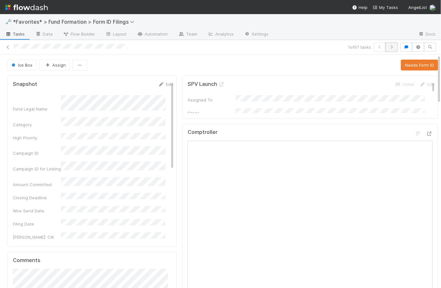
click at [389, 46] on icon "button" at bounding box center [391, 47] width 6 height 4
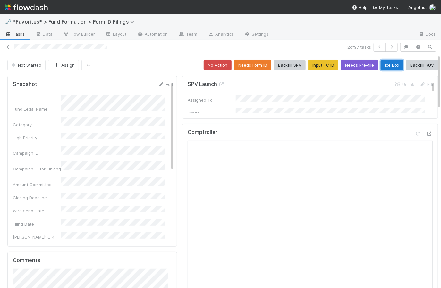
click at [385, 65] on button "Ice Box" at bounding box center [391, 65] width 23 height 11
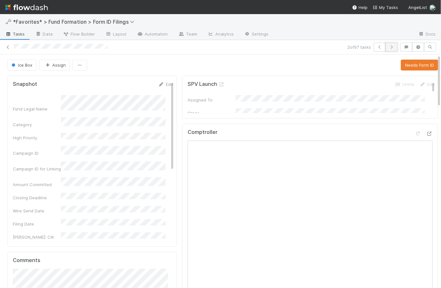
click at [389, 47] on icon "button" at bounding box center [391, 47] width 6 height 4
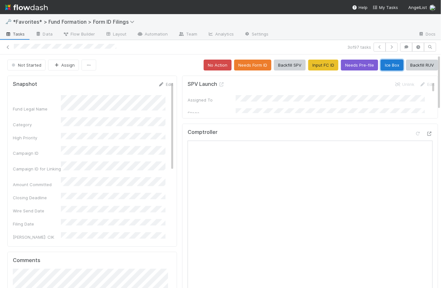
click at [386, 64] on button "Ice Box" at bounding box center [391, 65] width 23 height 11
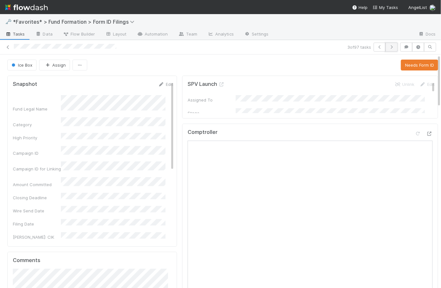
click at [388, 46] on icon "button" at bounding box center [391, 47] width 6 height 4
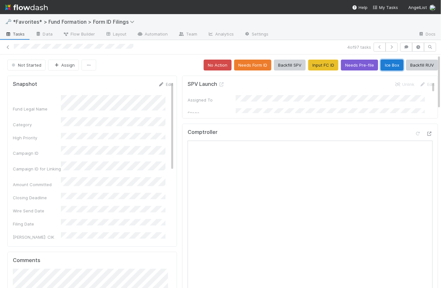
click at [387, 66] on button "Ice Box" at bounding box center [391, 65] width 23 height 11
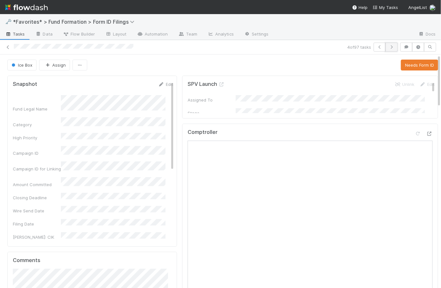
click at [389, 48] on icon "button" at bounding box center [391, 47] width 6 height 4
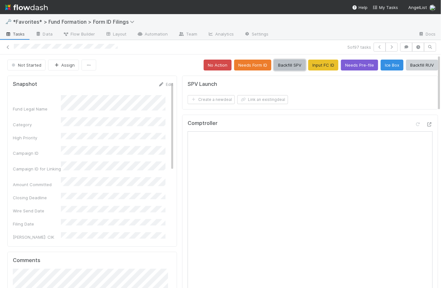
click at [284, 64] on button "Backfill SPV" at bounding box center [290, 65] width 32 height 11
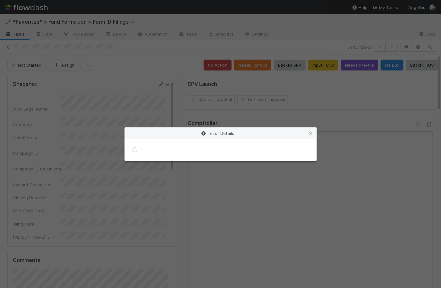
click at [170, 64] on body "🗝️ *Favorites* > Fund Formation > Form ID Filings Tasks Data Flow Builder Layou…" at bounding box center [220, 144] width 441 height 288
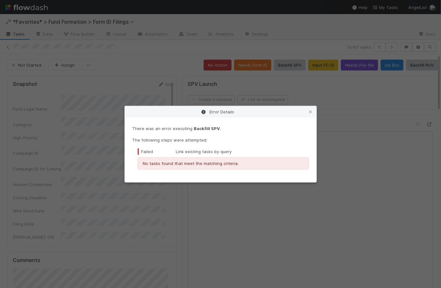
drag, startPoint x: 311, startPoint y: 112, endPoint x: 247, endPoint y: 86, distance: 68.9
click at [311, 112] on icon at bounding box center [310, 112] width 6 height 4
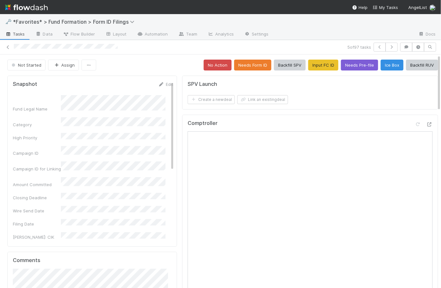
click at [14, 35] on span "Tasks" at bounding box center [15, 34] width 20 height 6
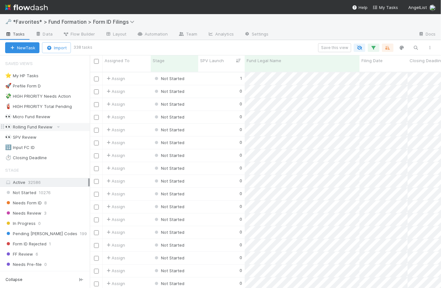
scroll to position [217, 346]
click at [32, 136] on div "👀 SPV Review" at bounding box center [20, 137] width 31 height 8
click at [217, 72] on div "1" at bounding box center [221, 78] width 46 height 12
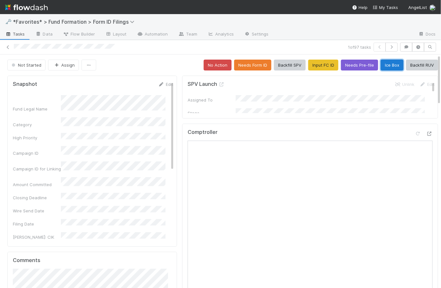
click at [384, 64] on button "Ice Box" at bounding box center [391, 65] width 23 height 11
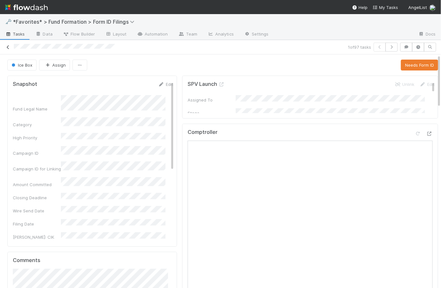
click at [6, 45] on icon at bounding box center [8, 47] width 6 height 4
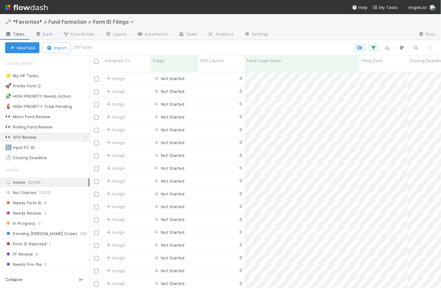
scroll to position [217, 346]
click at [82, 137] on icon at bounding box center [85, 137] width 6 height 4
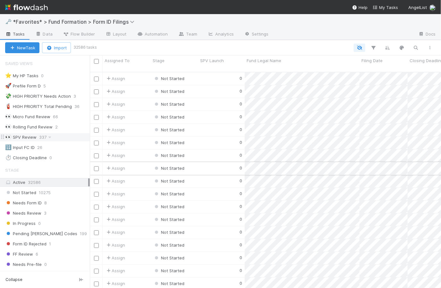
scroll to position [217, 346]
click at [160, 46] on div at bounding box center [266, 48] width 341 height 8
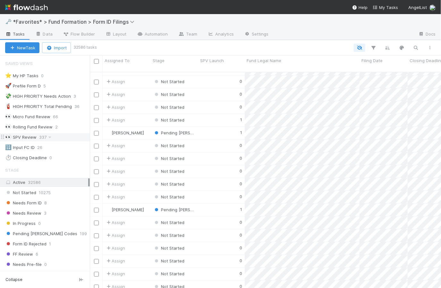
scroll to position [412, 0]
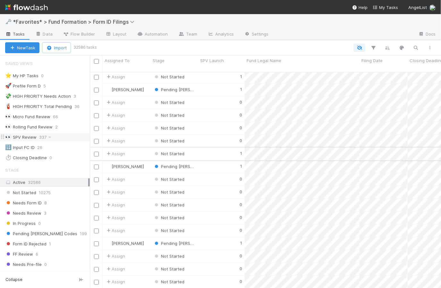
click at [215, 148] on div "1" at bounding box center [221, 154] width 46 height 12
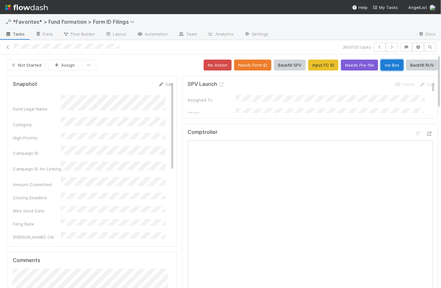
drag, startPoint x: 380, startPoint y: 65, endPoint x: 377, endPoint y: 64, distance: 3.3
click at [380, 65] on button "Ice Box" at bounding box center [391, 65] width 23 height 11
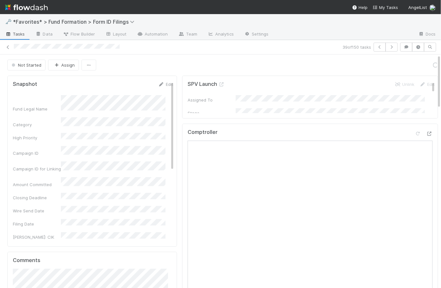
click at [17, 33] on span "Tasks" at bounding box center [15, 34] width 20 height 6
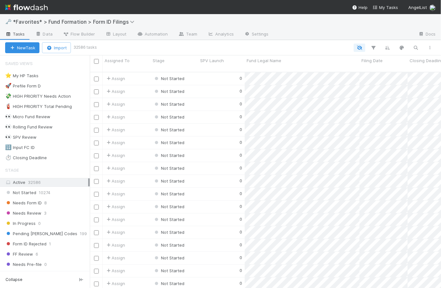
scroll to position [217, 346]
click at [30, 8] on img at bounding box center [26, 7] width 43 height 11
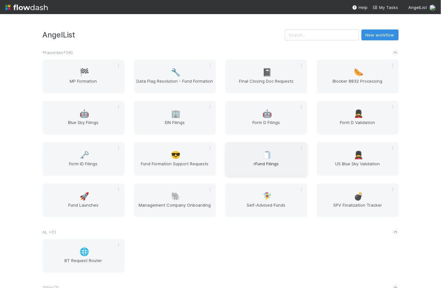
click at [279, 162] on span "rFund Filings" at bounding box center [266, 167] width 77 height 13
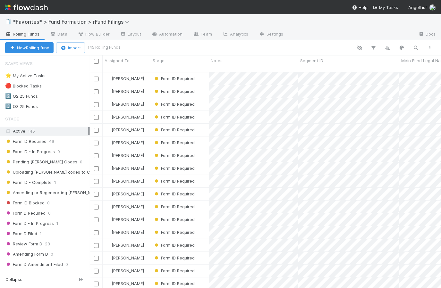
scroll to position [217, 346]
click at [42, 6] on img at bounding box center [26, 7] width 43 height 11
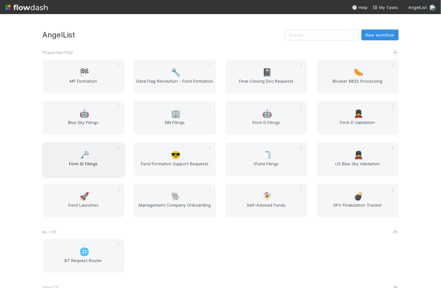
click at [96, 157] on div "🗝️ Form ID Filings" at bounding box center [84, 159] width 82 height 34
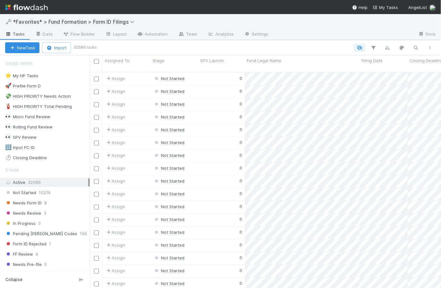
scroll to position [217, 346]
click at [219, 88] on div "0" at bounding box center [221, 91] width 46 height 12
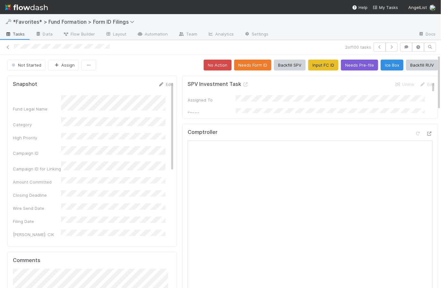
click at [17, 36] on span "Tasks" at bounding box center [15, 34] width 20 height 6
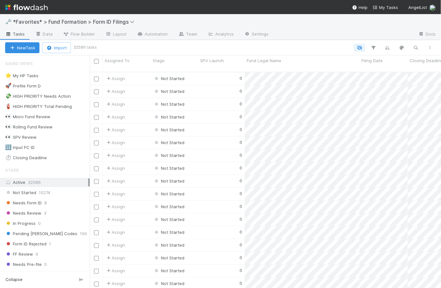
scroll to position [217, 346]
click at [37, 115] on div "👀 Micro Fund Review" at bounding box center [27, 117] width 45 height 8
click at [213, 128] on div "0" at bounding box center [221, 130] width 46 height 12
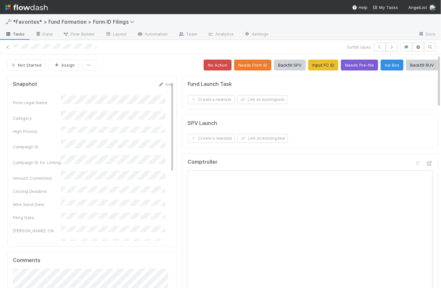
click at [15, 36] on span "Tasks" at bounding box center [15, 34] width 20 height 6
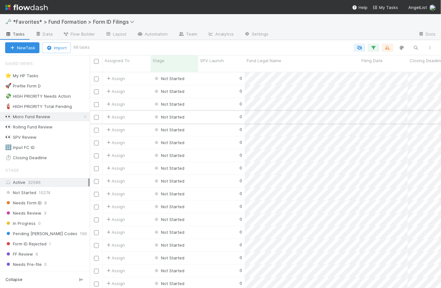
scroll to position [217, 346]
click at [83, 117] on icon at bounding box center [85, 117] width 6 height 4
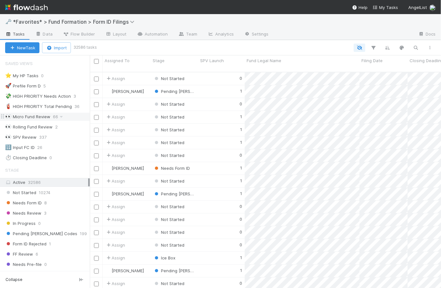
scroll to position [217, 346]
click at [34, 7] on img at bounding box center [26, 7] width 43 height 11
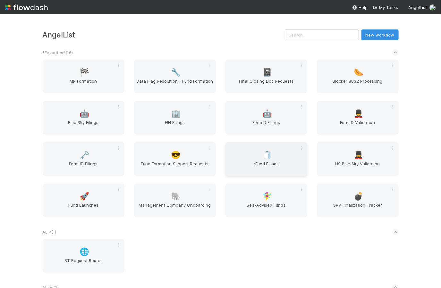
click at [258, 161] on span "rFund Filings" at bounding box center [266, 167] width 77 height 13
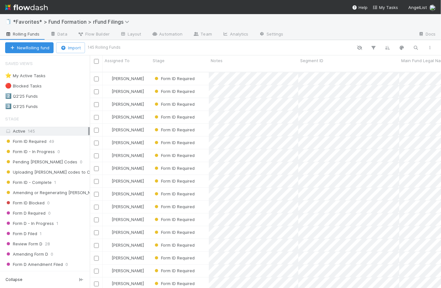
scroll to position [217, 346]
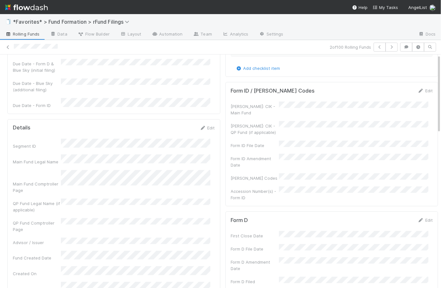
scroll to position [51, 0]
click at [154, 22] on div "🧻 *Favorites* > Fund Formation > rFund Filings" at bounding box center [220, 21] width 441 height 15
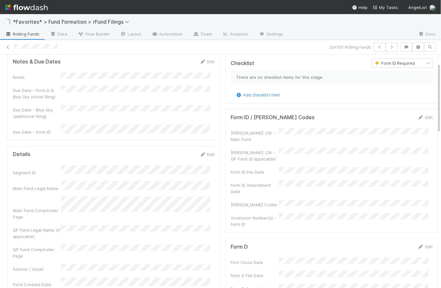
scroll to position [0, 0]
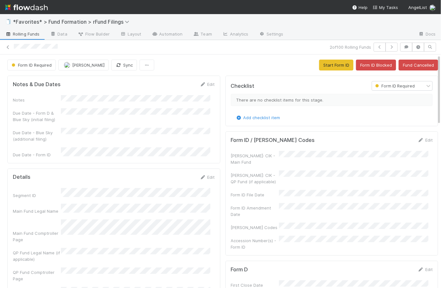
click at [18, 34] on span "Rolling Funds" at bounding box center [22, 34] width 34 height 6
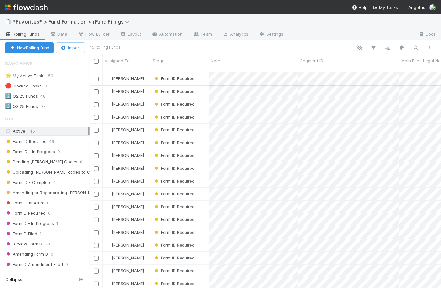
click at [205, 72] on div "Form ID Required" at bounding box center [180, 78] width 58 height 12
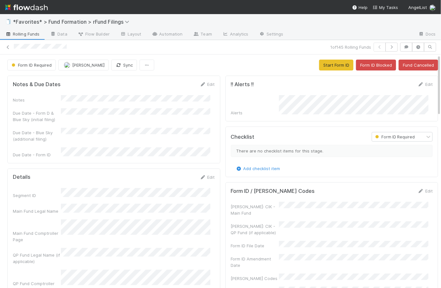
click at [223, 61] on div "Form ID Required [PERSON_NAME] Sync Start Form ID Form ID Blocked Fund Cancelled" at bounding box center [222, 65] width 430 height 11
click at [331, 64] on button "Start Form ID" at bounding box center [336, 65] width 34 height 11
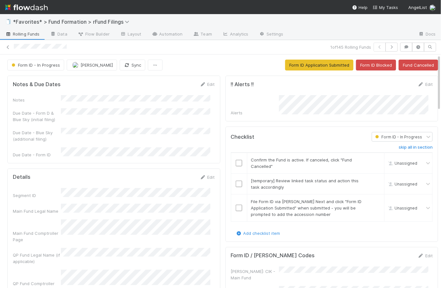
click at [236, 62] on div "Form ID - In Progress [PERSON_NAME] Sync Form ID Application Submitted Form ID …" at bounding box center [222, 65] width 430 height 11
click at [298, 65] on button "Form ID Application Submitted" at bounding box center [319, 65] width 68 height 11
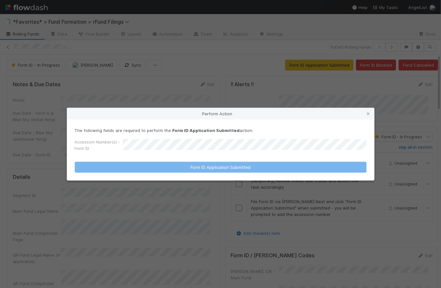
click at [367, 115] on link at bounding box center [368, 114] width 6 height 6
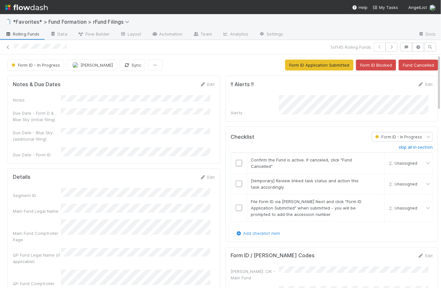
click at [214, 63] on div "Form ID - In Progress [PERSON_NAME] Sync Form ID Application Submitted Form ID …" at bounding box center [222, 65] width 430 height 11
click at [42, 67] on span "Form ID - In Progress" at bounding box center [35, 64] width 50 height 5
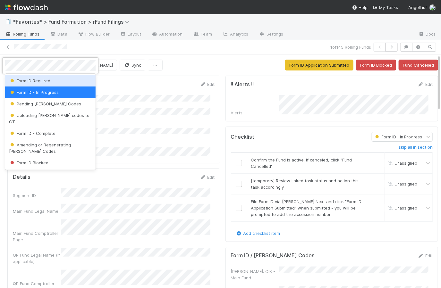
click at [42, 80] on span "Form ID Required" at bounding box center [29, 80] width 41 height 5
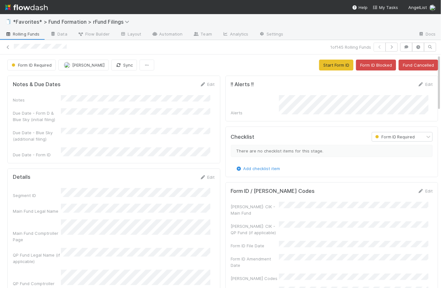
click at [200, 60] on div "Form ID Required [PERSON_NAME] Sync Start Form ID Form ID Blocked Fund Cancelled" at bounding box center [222, 65] width 430 height 11
click at [208, 60] on div "Form ID Required [PERSON_NAME] Sync Start Form ID Form ID Blocked Fund Cancelled" at bounding box center [222, 65] width 430 height 11
click at [214, 68] on div "Form ID Required [PERSON_NAME] Sync Start Form ID Form ID Blocked Fund Cancelled" at bounding box center [222, 65] width 430 height 11
click at [83, 67] on span "[PERSON_NAME]" at bounding box center [88, 64] width 32 height 5
click at [204, 63] on div at bounding box center [220, 144] width 441 height 288
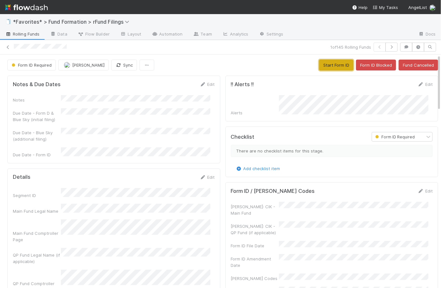
click at [325, 66] on button "Start Form ID" at bounding box center [336, 65] width 34 height 11
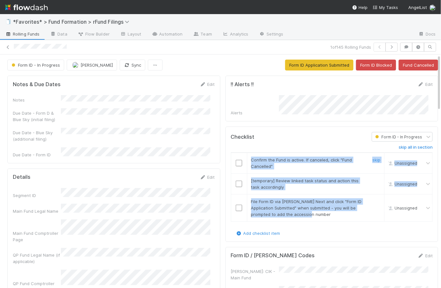
drag, startPoint x: 325, startPoint y: 214, endPoint x: 249, endPoint y: 154, distance: 97.2
click at [249, 154] on tbody "Confirm the Fund is active. If canceled, click "Fund Cancelled" skip Unassigned…" at bounding box center [332, 187] width 202 height 69
click at [306, 163] on div "Confirm the Fund is active. If canceled, click "Fund Cancelled"" at bounding box center [306, 163] width 120 height 13
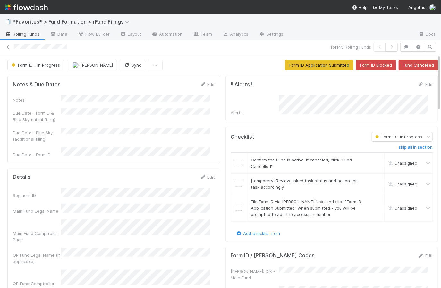
click at [28, 7] on img at bounding box center [26, 7] width 43 height 11
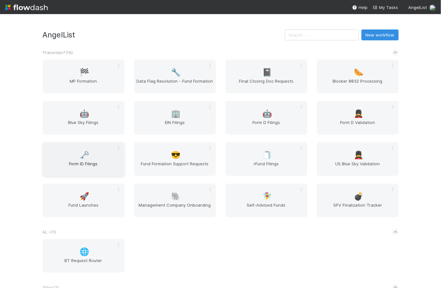
click at [96, 162] on span "Form ID Filings" at bounding box center [83, 167] width 77 height 13
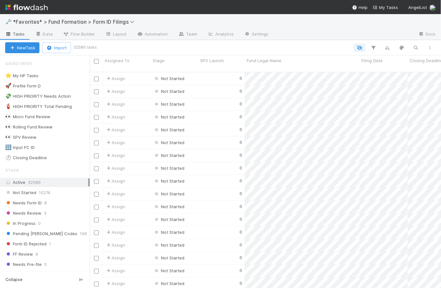
scroll to position [217, 346]
click at [25, 202] on span "Needs Form ID" at bounding box center [23, 203] width 37 height 8
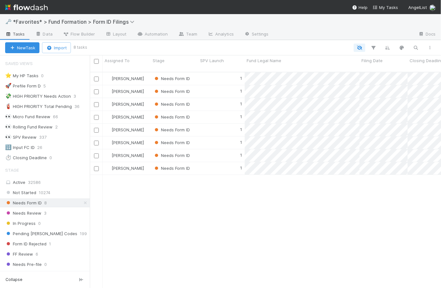
scroll to position [217, 346]
click at [198, 74] on div "1" at bounding box center [221, 78] width 46 height 12
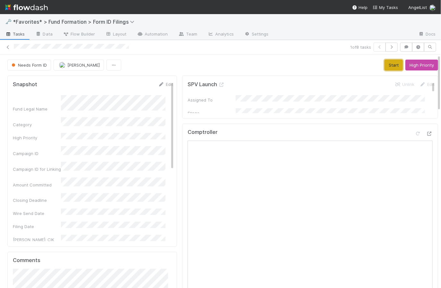
click at [387, 65] on button "Start" at bounding box center [393, 65] width 18 height 11
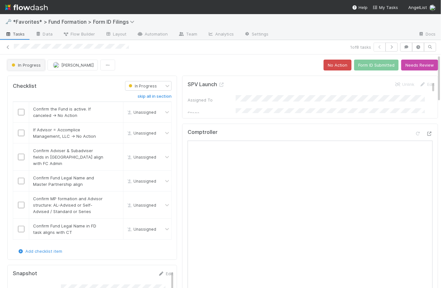
click at [28, 69] on button "In Progress" at bounding box center [25, 65] width 37 height 11
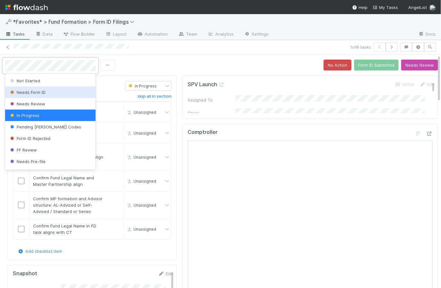
click at [36, 92] on span "Needs Form ID" at bounding box center [27, 92] width 37 height 5
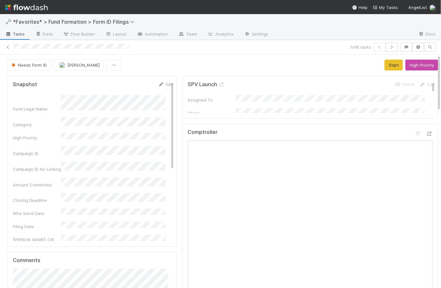
click at [211, 66] on div "Needs Form ID [PERSON_NAME] Start High Priority" at bounding box center [222, 65] width 430 height 11
click at [35, 8] on img at bounding box center [26, 7] width 43 height 11
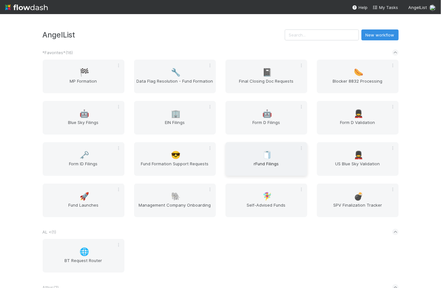
click at [269, 154] on div "🧻 rFund Filings" at bounding box center [266, 159] width 82 height 34
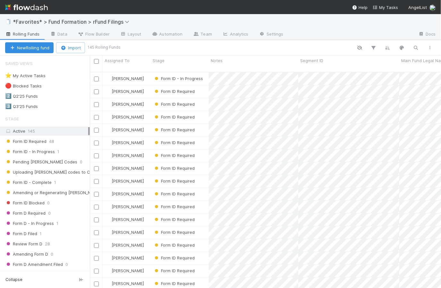
scroll to position [217, 346]
click at [205, 72] on div "Form ID - In Progress" at bounding box center [180, 78] width 58 height 12
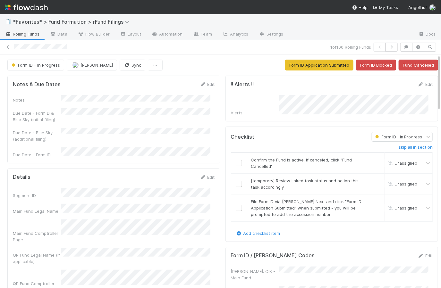
click at [212, 61] on div "Form ID - In Progress [PERSON_NAME] Sync Form ID Application Submitted Form ID …" at bounding box center [222, 65] width 430 height 11
click at [5, 47] on icon at bounding box center [8, 47] width 6 height 4
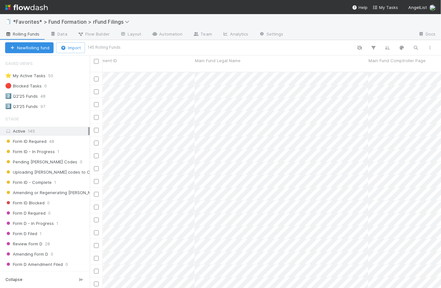
scroll to position [0, 206]
click at [269, 60] on div "Main Fund Legal Name" at bounding box center [280, 60] width 170 height 6
click at [241, 70] on div "Sort A → Z" at bounding box center [231, 73] width 73 height 10
click at [48, 152] on span "Form ID - In Progress" at bounding box center [30, 152] width 50 height 8
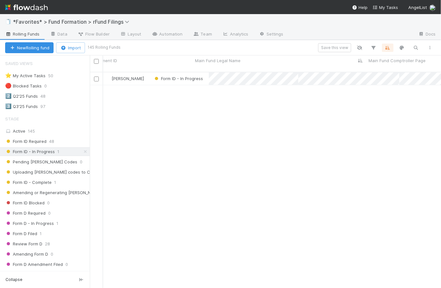
scroll to position [217, 346]
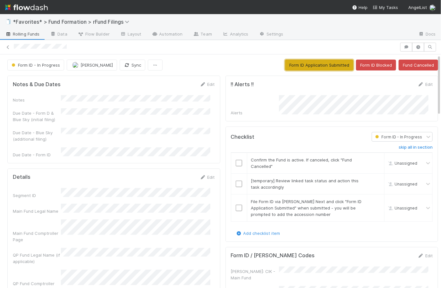
click at [290, 67] on button "Form ID Application Submitted" at bounding box center [319, 65] width 68 height 11
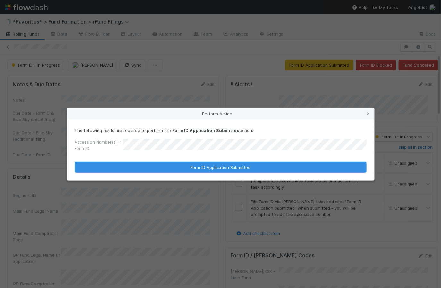
click at [116, 139] on div "Accession Number(s) - Form ID" at bounding box center [221, 146] width 292 height 15
click at [106, 148] on div "Accession Number(s) - Form ID" at bounding box center [221, 146] width 292 height 15
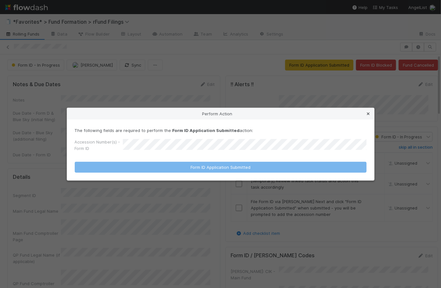
click at [370, 113] on icon at bounding box center [368, 114] width 6 height 4
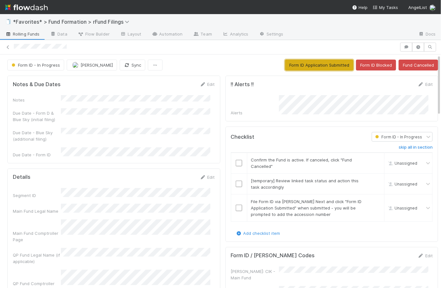
click at [307, 64] on button "Form ID Application Submitted" at bounding box center [319, 65] width 68 height 11
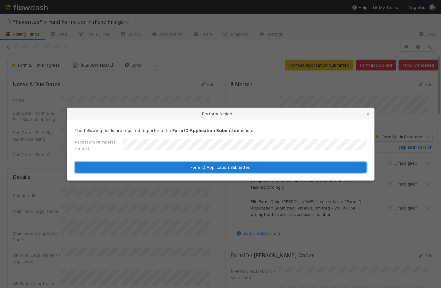
click at [237, 170] on button "Form ID Application Submitted" at bounding box center [221, 167] width 292 height 11
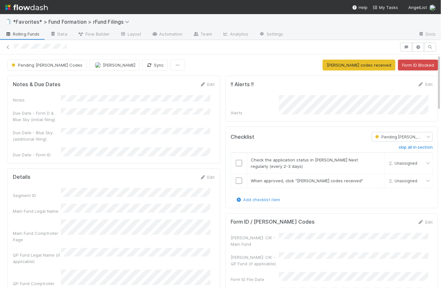
click at [43, 65] on span "Pending [PERSON_NAME] Codes" at bounding box center [46, 64] width 72 height 5
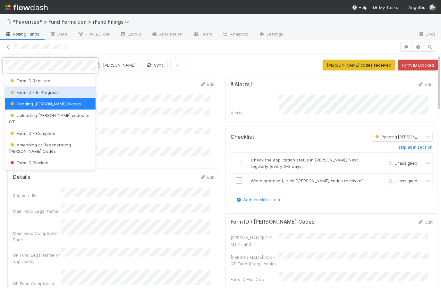
click at [46, 93] on span "Form ID - In Progress" at bounding box center [34, 92] width 50 height 5
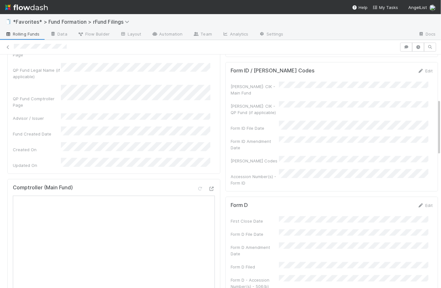
scroll to position [186, 0]
click at [419, 69] on link "Edit" at bounding box center [424, 70] width 15 height 5
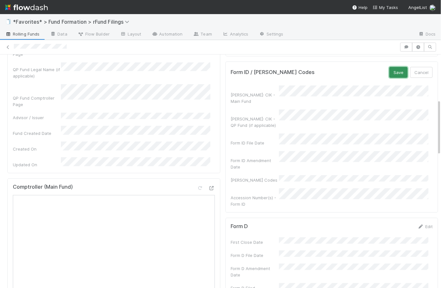
click at [393, 68] on button "Save" at bounding box center [398, 72] width 18 height 11
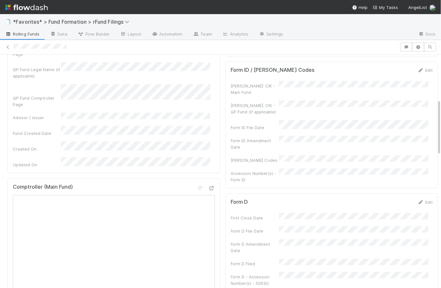
scroll to position [0, 0]
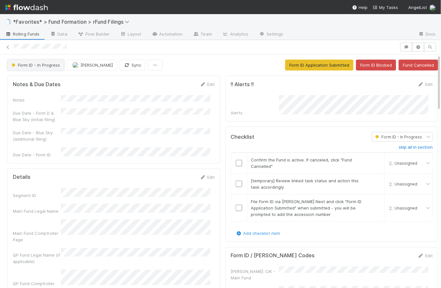
click at [40, 67] on button "Form ID - In Progress" at bounding box center [35, 65] width 57 height 11
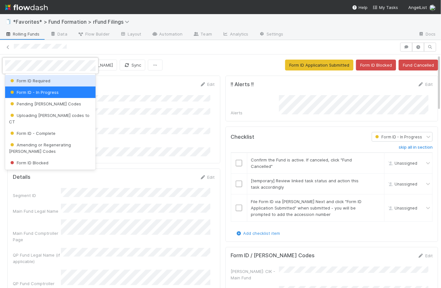
click at [40, 83] on span "Form ID Required" at bounding box center [29, 80] width 41 height 5
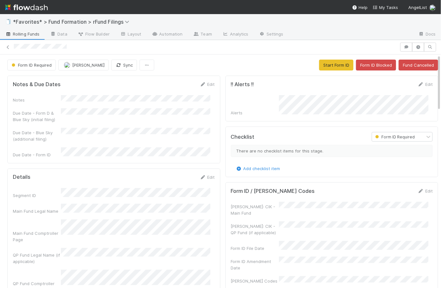
click at [222, 63] on div "Form ID Required [PERSON_NAME] Sync Start Form ID Form ID Blocked Fund Cancelled" at bounding box center [222, 65] width 430 height 11
click at [218, 68] on div "Form ID Required [PERSON_NAME] Sync Start Form ID Form ID Blocked Fund Cancelled" at bounding box center [222, 65] width 430 height 11
click at [224, 64] on div "Form ID Required [PERSON_NAME] Sync Start Form ID Form ID Blocked Fund Cancelled" at bounding box center [222, 65] width 430 height 11
click at [203, 33] on link "Team" at bounding box center [202, 34] width 29 height 10
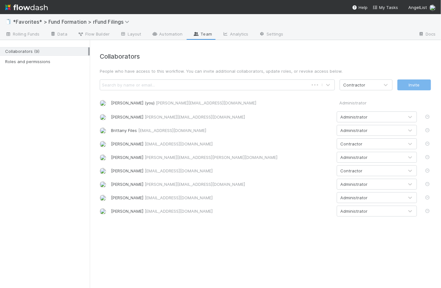
click at [169, 83] on div "Search by name or email..." at bounding box center [204, 85] width 208 height 10
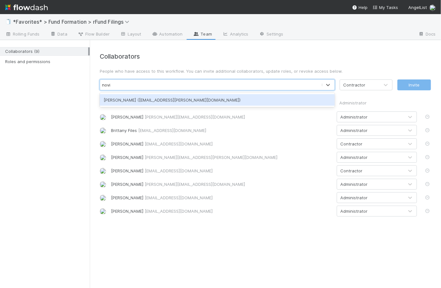
type input "novia"
click at [172, 102] on div "[PERSON_NAME] ([EMAIL_ADDRESS][PERSON_NAME][DOMAIN_NAME])" at bounding box center [217, 100] width 235 height 12
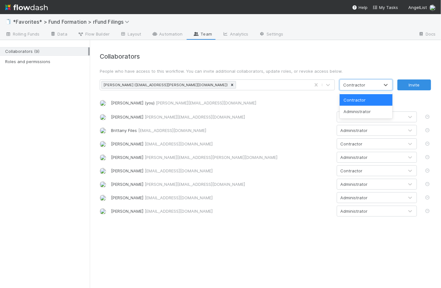
click at [377, 82] on div "Contractor" at bounding box center [359, 85] width 39 height 10
click at [379, 99] on div "Contractor" at bounding box center [365, 100] width 53 height 12
click at [420, 86] on button "Invite" at bounding box center [414, 84] width 34 height 11
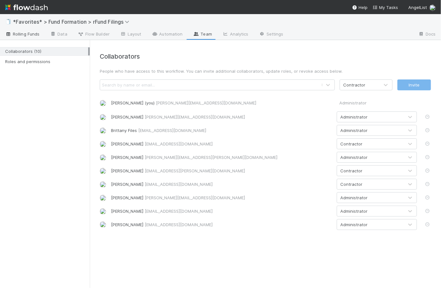
click at [24, 32] on span "Rolling Funds" at bounding box center [22, 34] width 34 height 6
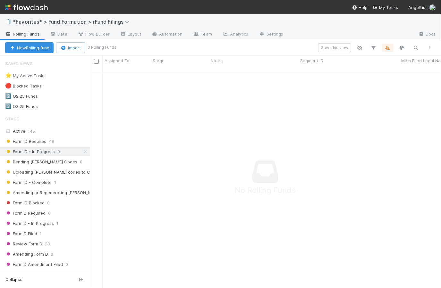
scroll to position [212, 346]
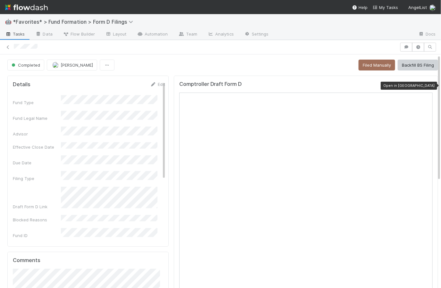
click at [426, 85] on icon at bounding box center [429, 86] width 6 height 4
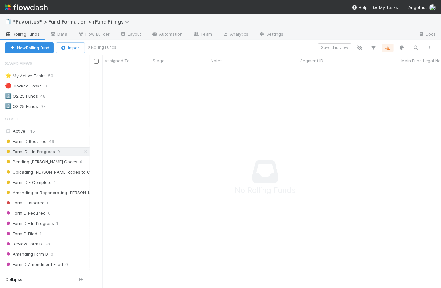
scroll to position [212, 346]
click at [82, 150] on icon at bounding box center [85, 152] width 6 height 4
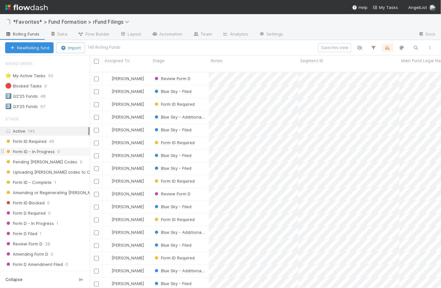
click at [178, 22] on div "🧻 *Favorites* > Fund Formation > rFund Filings" at bounding box center [220, 21] width 441 height 15
click at [33, 6] on img at bounding box center [26, 7] width 43 height 11
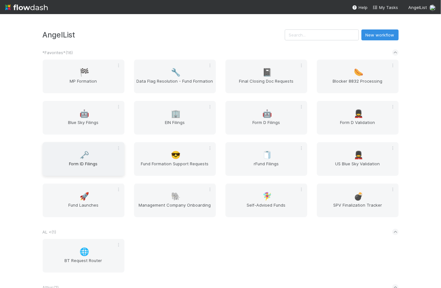
click at [73, 161] on span "Form ID Filings" at bounding box center [83, 167] width 77 height 13
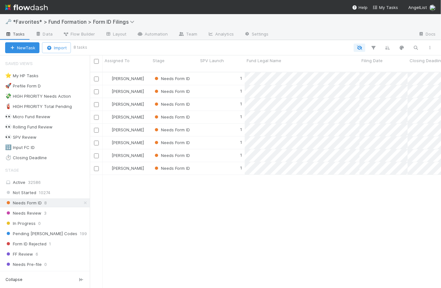
scroll to position [217, 346]
click at [82, 202] on icon at bounding box center [85, 203] width 6 height 4
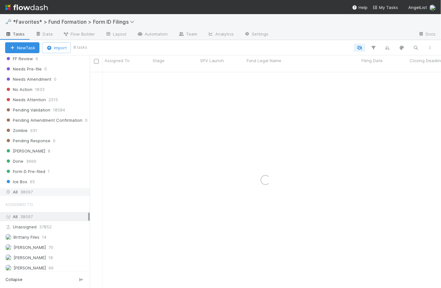
scroll to position [196, 0]
click at [37, 191] on div "All 38097" at bounding box center [46, 191] width 83 height 8
click at [414, 48] on icon "button" at bounding box center [415, 48] width 6 height 6
click at [383, 38] on input at bounding box center [382, 37] width 64 height 8
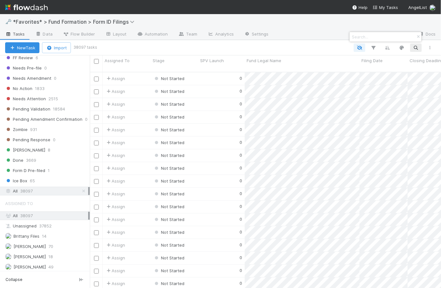
scroll to position [217, 346]
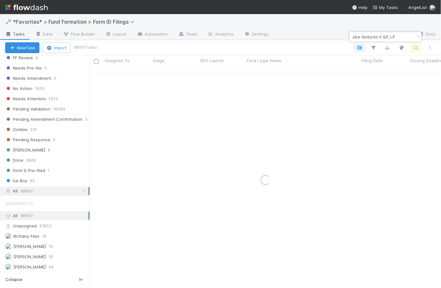
drag, startPoint x: 394, startPoint y: 38, endPoint x: 379, endPoint y: 37, distance: 14.7
click at [377, 36] on input "Jibe Ventures V QP, LP" at bounding box center [382, 37] width 64 height 8
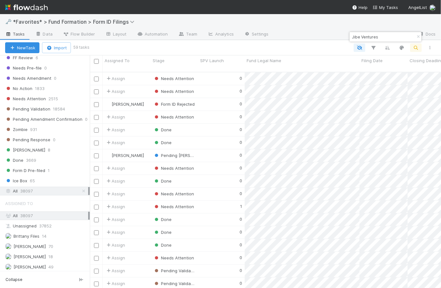
drag, startPoint x: 381, startPoint y: 37, endPoint x: 344, endPoint y: 34, distance: 37.9
click at [344, 34] on body "🗝️ *Favorites* > Fund Formation > Form ID Filings Tasks Data Flow Builder Layou…" at bounding box center [220, 144] width 441 height 288
click at [365, 33] on input "Jibe Ventures" at bounding box center [382, 37] width 64 height 8
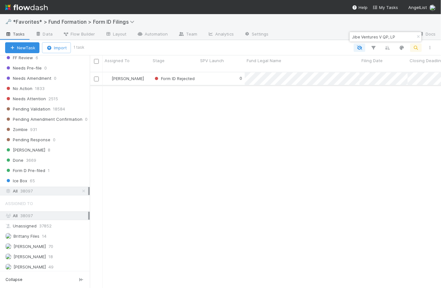
type input "Jibe Ventures V QP, LP"
click at [219, 72] on div "0" at bounding box center [221, 78] width 46 height 12
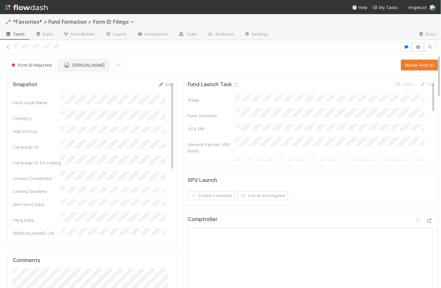
click at [89, 67] on button "[PERSON_NAME]" at bounding box center [83, 65] width 50 height 11
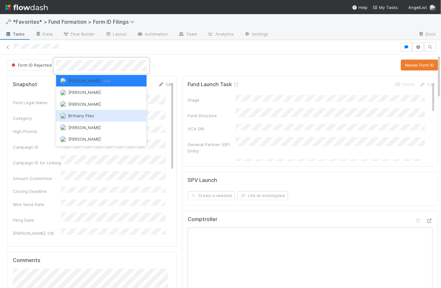
click at [98, 113] on div "Brittany Files" at bounding box center [101, 116] width 90 height 12
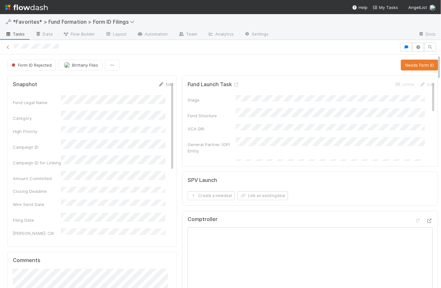
click at [193, 63] on div "Form ID Rejected Brittany Files Needs Form ID" at bounding box center [222, 65] width 430 height 11
click at [408, 64] on button "Needs Form ID" at bounding box center [419, 65] width 37 height 11
click at [174, 66] on div "Needs Form ID Brittany Files Start High Priority" at bounding box center [222, 65] width 430 height 11
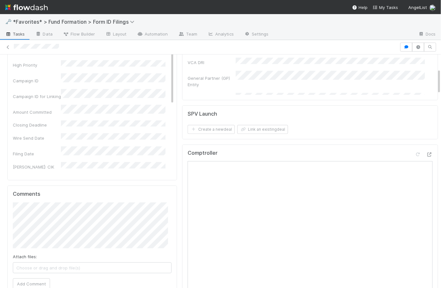
scroll to position [189, 0]
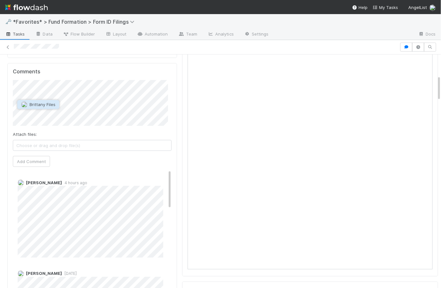
click at [45, 104] on span "Brittany Files" at bounding box center [42, 104] width 26 height 5
click at [42, 160] on button "Add Comment" at bounding box center [31, 160] width 37 height 11
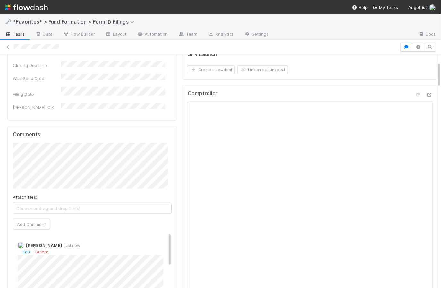
scroll to position [0, 0]
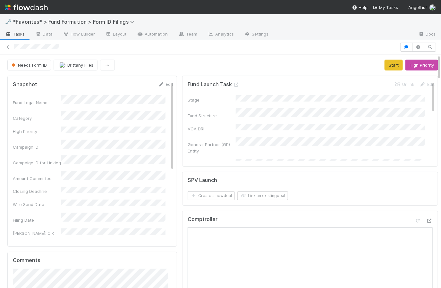
click at [175, 64] on div "Needs Form ID Brittany Files Start High Priority" at bounding box center [222, 65] width 430 height 11
click at [16, 37] on span "Tasks" at bounding box center [15, 34] width 20 height 6
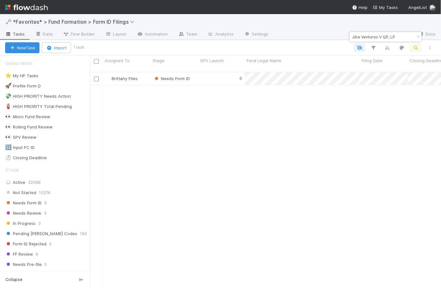
scroll to position [217, 346]
drag, startPoint x: 386, startPoint y: 37, endPoint x: 382, endPoint y: 37, distance: 4.5
click at [382, 37] on input "Jibe Ventures V QP, LP" at bounding box center [382, 37] width 64 height 8
click at [386, 37] on input "Jibe Ventures V , LP" at bounding box center [382, 37] width 64 height 8
click at [387, 37] on input "Jibe Ventures V , LP" at bounding box center [382, 37] width 64 height 8
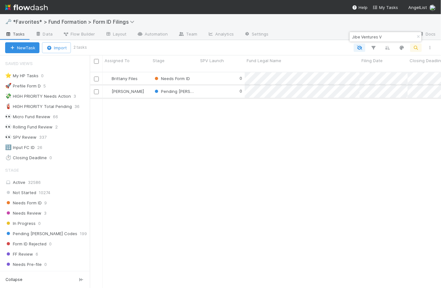
type input "Jibe Ventures V"
click at [219, 86] on div "0" at bounding box center [221, 91] width 46 height 12
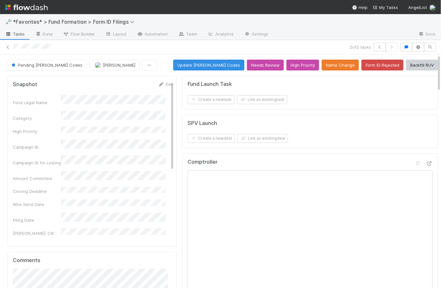
click at [60, 97] on div "Fund Legal Name" at bounding box center [93, 100] width 160 height 11
click at [164, 64] on div "Pending EDGAR Codes Catherine Lambright Update EDGAR Codes Needs Review High Pr…" at bounding box center [222, 65] width 430 height 11
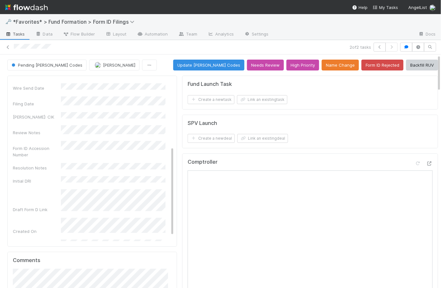
click at [174, 65] on div "Pending EDGAR Codes Catherine Lambright Update EDGAR Codes Needs Review High Pr…" at bounding box center [222, 65] width 430 height 11
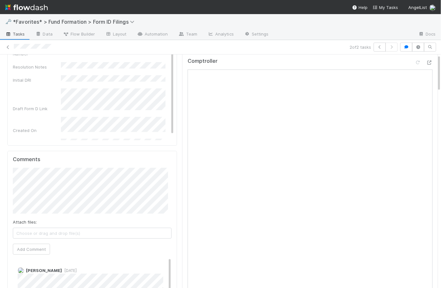
scroll to position [103, 0]
click at [40, 188] on span "Brittany Files" at bounding box center [42, 190] width 26 height 5
drag, startPoint x: 42, startPoint y: 248, endPoint x: 171, endPoint y: 142, distance: 167.3
click at [42, 248] on button "Add Comment" at bounding box center [31, 247] width 37 height 11
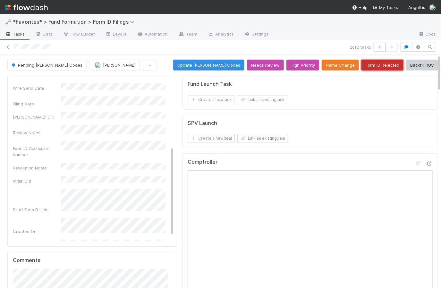
click at [376, 66] on button "Form ID Rejected" at bounding box center [382, 65] width 42 height 11
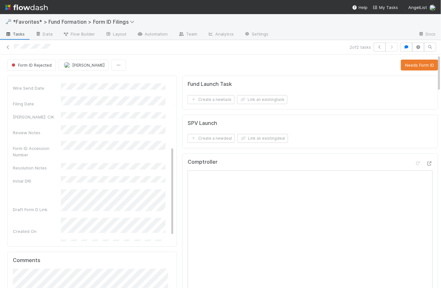
click at [169, 61] on div "Form ID Rejected [PERSON_NAME] Needs Form ID" at bounding box center [222, 65] width 430 height 11
click at [92, 64] on span "[PERSON_NAME]" at bounding box center [88, 64] width 32 height 5
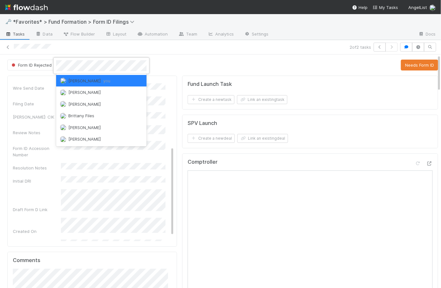
click at [107, 78] on span "Catherine Lambright you" at bounding box center [89, 80] width 42 height 5
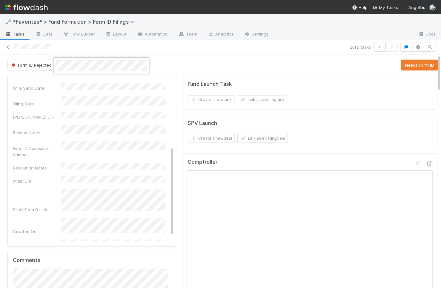
click at [249, 63] on div at bounding box center [220, 144] width 441 height 288
click at [422, 64] on button "Needs Form ID" at bounding box center [419, 65] width 37 height 11
click at [176, 66] on div "Needs Form ID Catherine Lambright Start High Priority" at bounding box center [222, 65] width 430 height 11
click at [86, 66] on span "[PERSON_NAME]" at bounding box center [83, 64] width 32 height 5
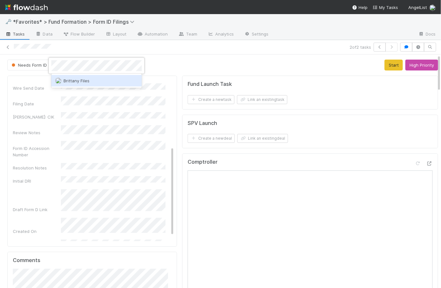
click at [92, 82] on div "Brittany Files" at bounding box center [96, 81] width 90 height 12
click at [201, 64] on div "Needs Form ID Brittany Files Start High Priority" at bounding box center [222, 65] width 430 height 11
click at [17, 33] on span "Tasks" at bounding box center [15, 34] width 20 height 6
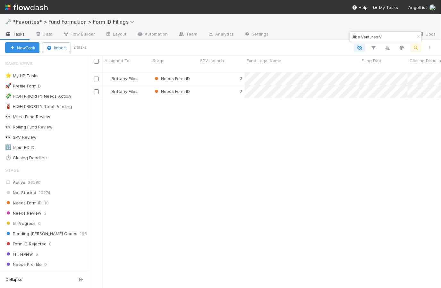
scroll to position [217, 346]
click at [416, 36] on icon "button" at bounding box center [418, 37] width 6 height 4
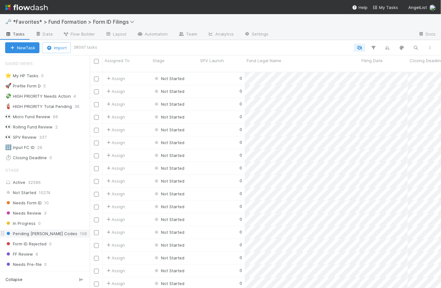
click at [32, 231] on span "Pending [PERSON_NAME] Codes" at bounding box center [41, 234] width 72 height 8
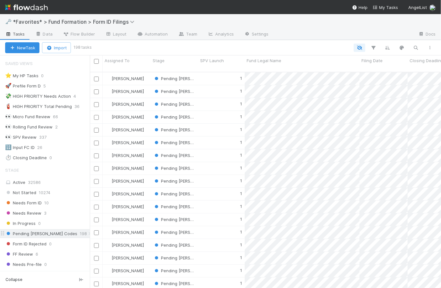
scroll to position [217, 346]
click at [375, 63] on span "Filing Date" at bounding box center [371, 60] width 21 height 6
click at [385, 73] on div "Sort Oldest → Newest" at bounding box center [398, 73] width 73 height 10
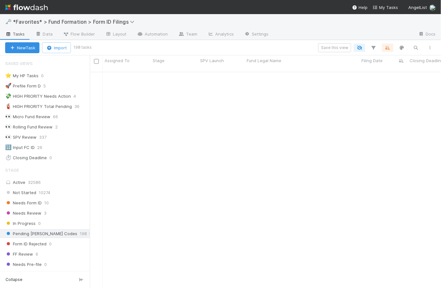
scroll to position [0, 0]
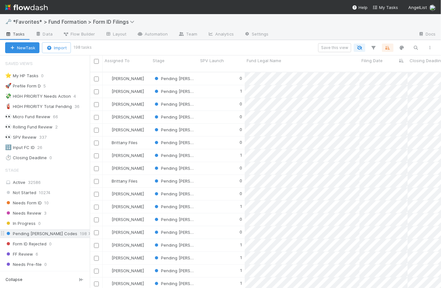
click at [87, 233] on icon at bounding box center [90, 234] width 6 height 4
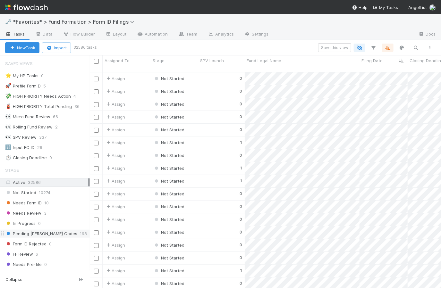
click at [45, 234] on span "Pending [PERSON_NAME] Codes" at bounding box center [41, 234] width 72 height 8
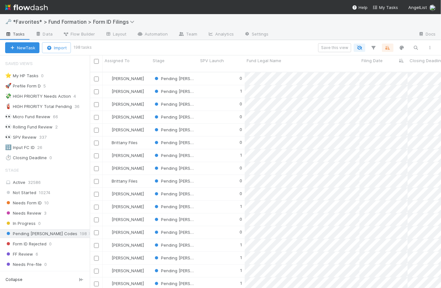
scroll to position [217, 346]
click at [215, 203] on div "1" at bounding box center [221, 207] width 46 height 12
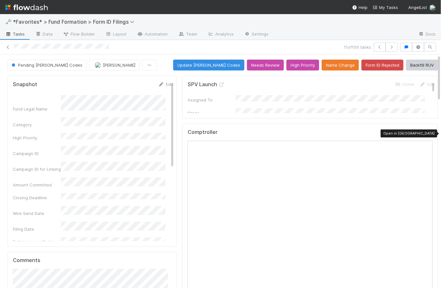
click at [426, 132] on icon at bounding box center [429, 134] width 6 height 4
click at [164, 65] on div "Pending EDGAR Codes Catherine Lambright Update EDGAR Codes Needs Review High Pr…" at bounding box center [222, 65] width 430 height 11
click at [22, 6] on img at bounding box center [26, 7] width 43 height 11
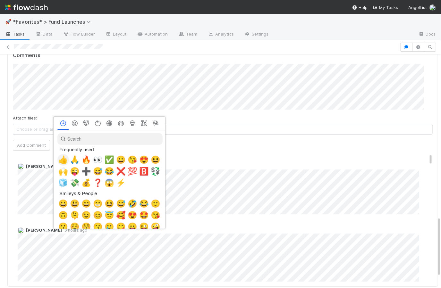
scroll to position [0, 2]
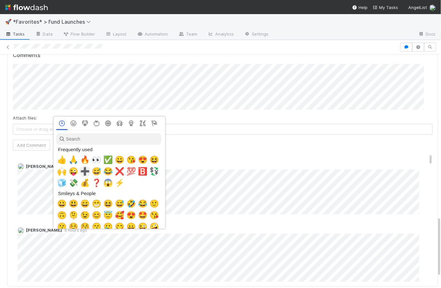
click at [85, 173] on span "➕" at bounding box center [85, 171] width 10 height 9
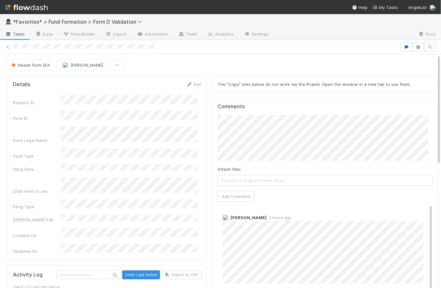
click at [186, 67] on div "Needs Form D/A [PERSON_NAME]" at bounding box center [222, 65] width 430 height 11
click at [190, 62] on div "Needs Form D/A Raven Jacinto" at bounding box center [222, 65] width 430 height 11
click at [197, 65] on div "Needs Form D/A Raven Jacinto" at bounding box center [222, 65] width 430 height 11
click at [299, 64] on div "Needs Form D/A Raven Jacinto" at bounding box center [222, 65] width 430 height 11
click at [112, 37] on link "Layout" at bounding box center [116, 34] width 32 height 10
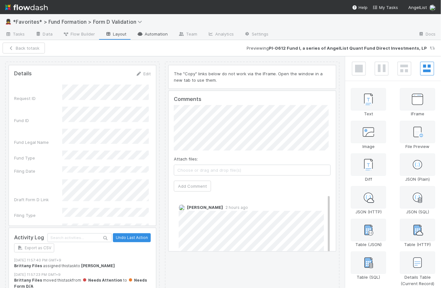
click at [155, 33] on link "Automation" at bounding box center [152, 34] width 41 height 10
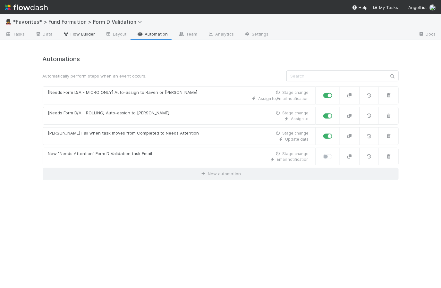
click at [71, 34] on span "Flow Builder" at bounding box center [79, 34] width 32 height 6
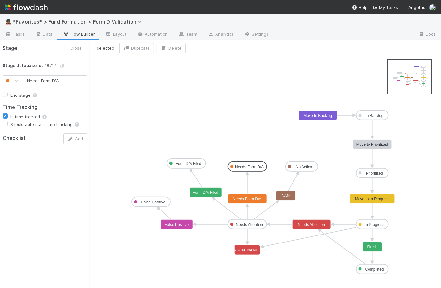
click at [260, 167] on text "Needs Form D/A" at bounding box center [249, 167] width 29 height 4
drag, startPoint x: 247, startPoint y: 170, endPoint x: 220, endPoint y: 187, distance: 31.2
drag, startPoint x: 248, startPoint y: 171, endPoint x: 284, endPoint y: 194, distance: 43.1
click at [20, 34] on span "Tasks" at bounding box center [15, 34] width 20 height 6
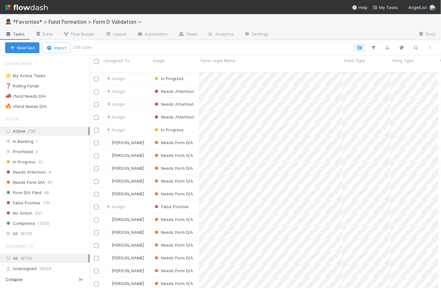
scroll to position [217, 346]
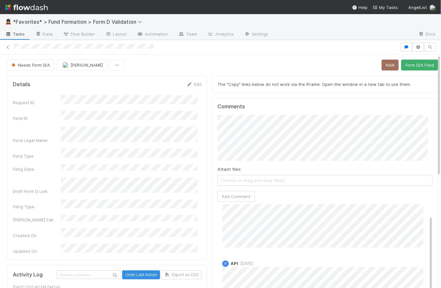
scroll to position [37, 0]
click at [257, 141] on button "[PERSON_NAME]" at bounding box center [242, 139] width 48 height 9
click at [234, 195] on button "Add Comment" at bounding box center [235, 196] width 37 height 11
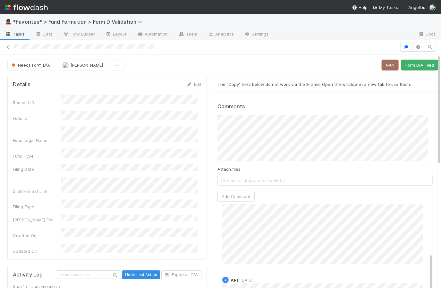
scroll to position [0, 0]
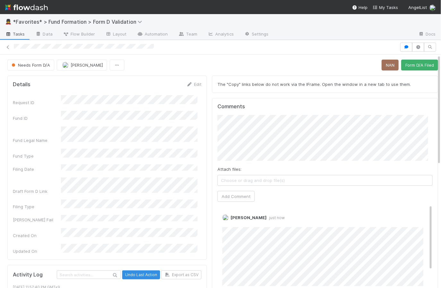
click at [17, 33] on span "Tasks" at bounding box center [15, 34] width 20 height 6
